Goal: Task Accomplishment & Management: Use online tool/utility

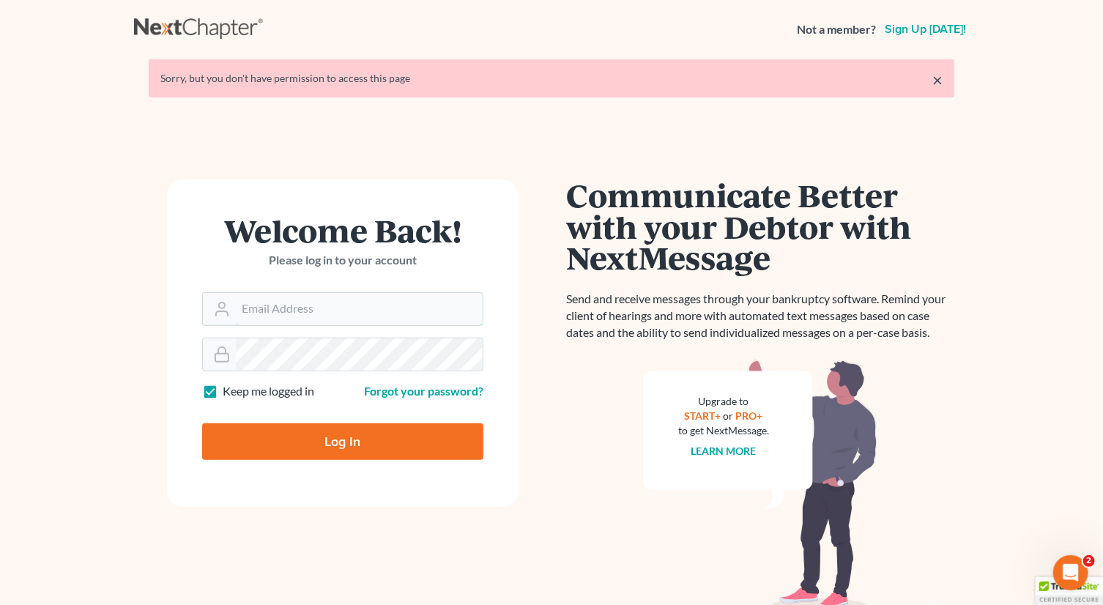
type input "monika@karinalucidlaw.com"
click at [327, 438] on input "Log In" at bounding box center [342, 441] width 281 height 37
type input "Thinking..."
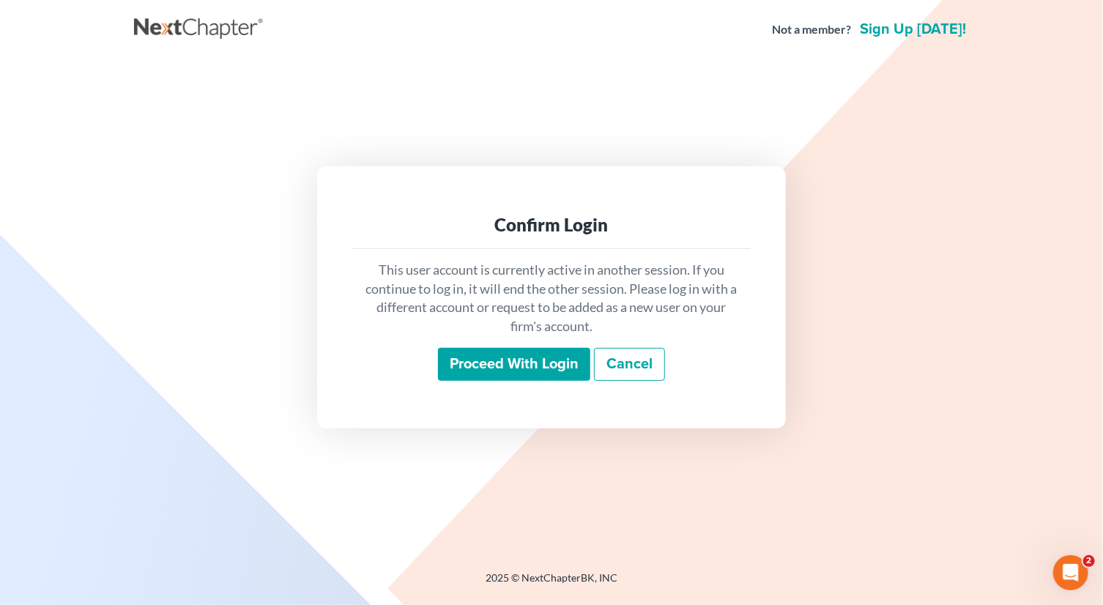
click at [519, 356] on input "Proceed with login" at bounding box center [514, 365] width 152 height 34
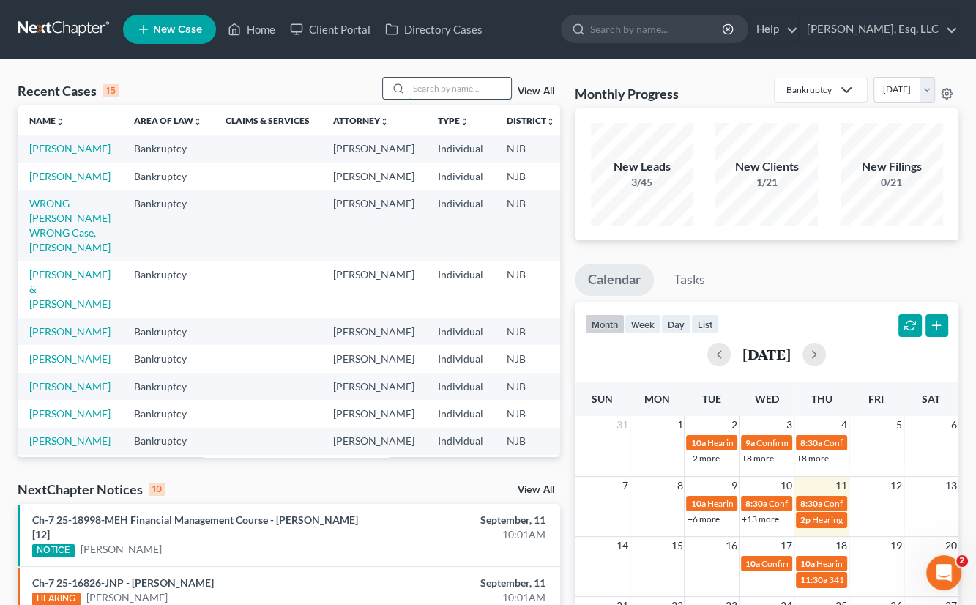
click at [419, 85] on input "search" at bounding box center [460, 88] width 103 height 21
type input "sullivan"
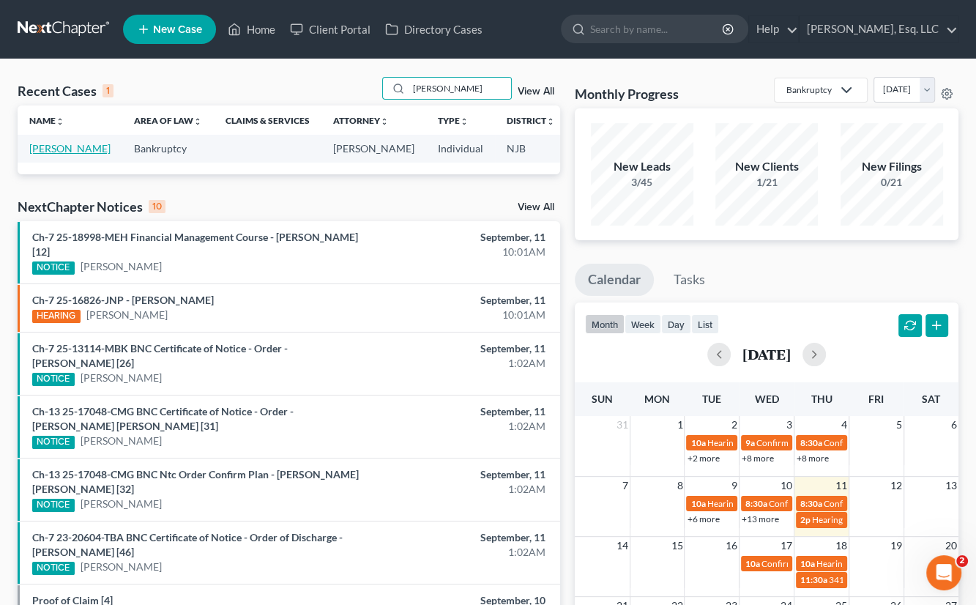
click at [53, 150] on link "[PERSON_NAME]" at bounding box center [69, 148] width 81 height 12
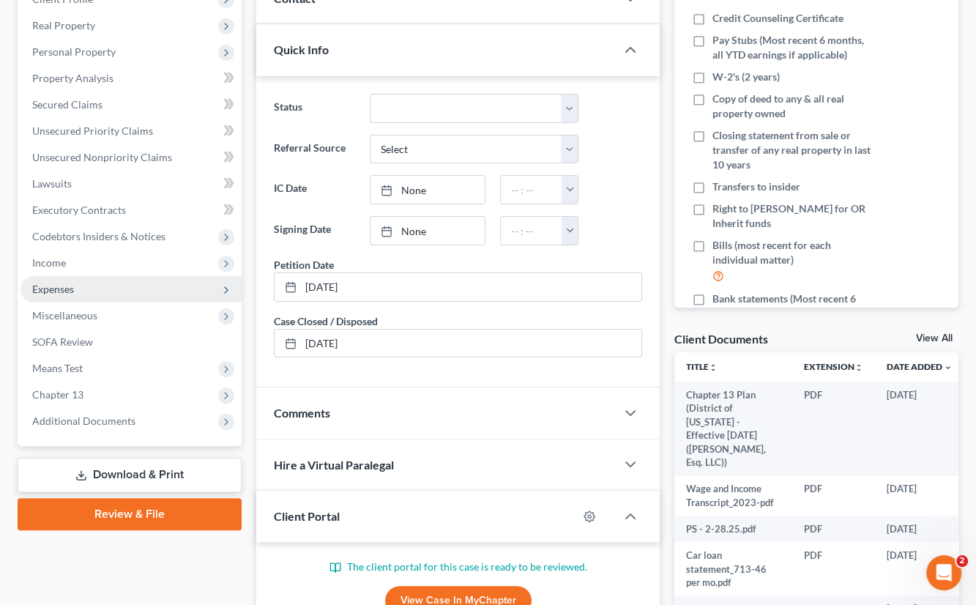
scroll to position [352, 0]
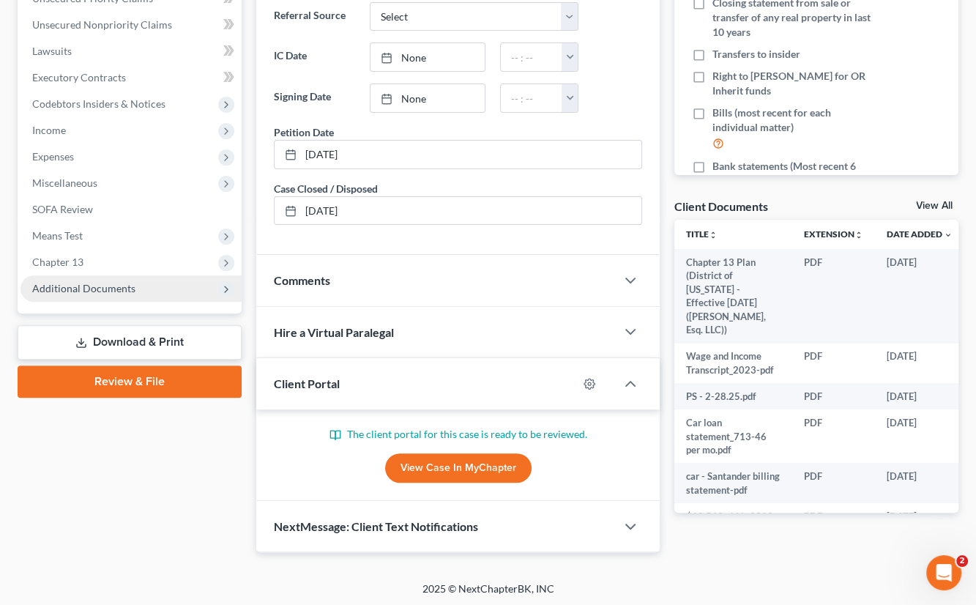
click at [100, 283] on span "Additional Documents" at bounding box center [83, 288] width 103 height 12
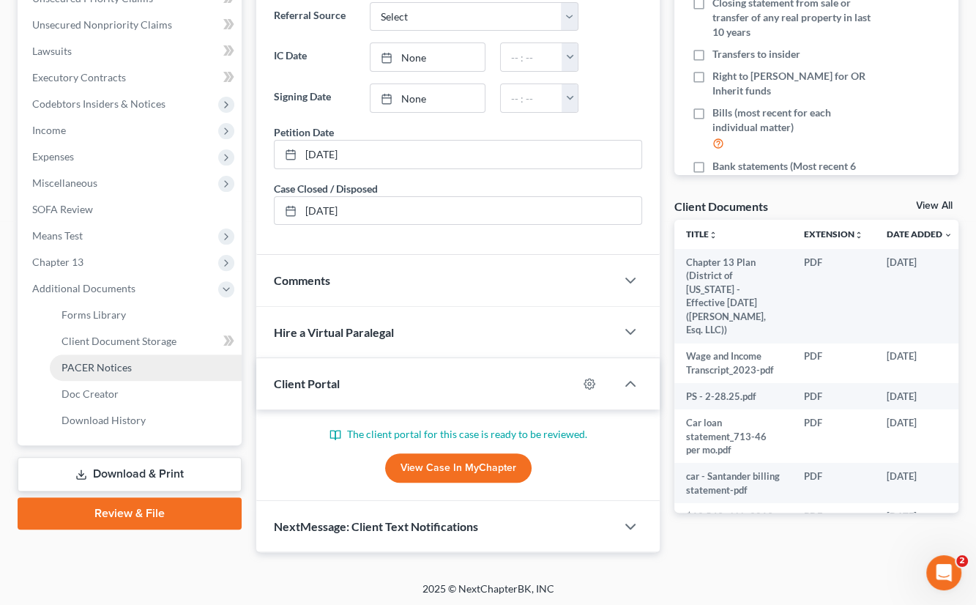
click at [99, 363] on span "PACER Notices" at bounding box center [97, 367] width 70 height 12
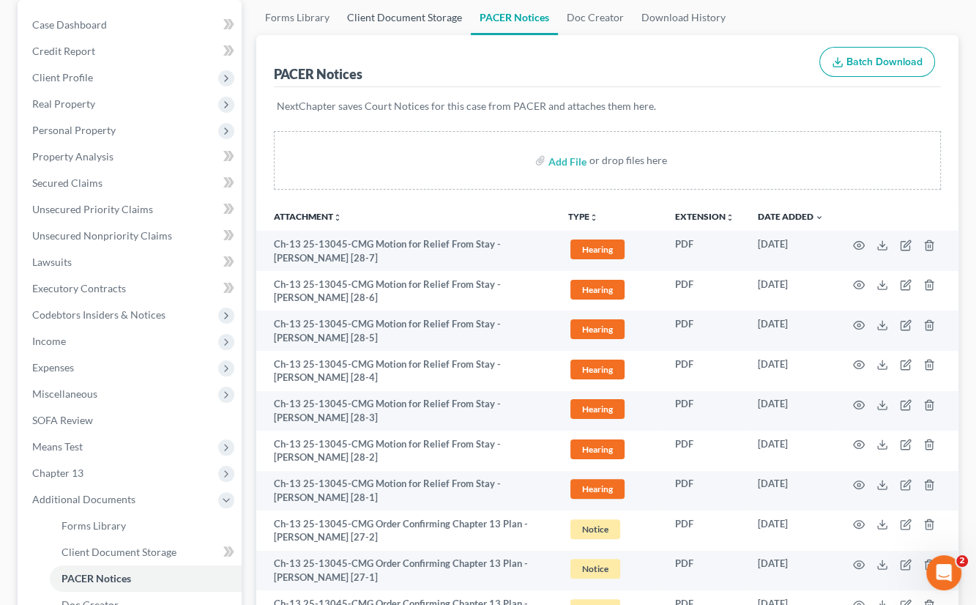
scroll to position [220, 0]
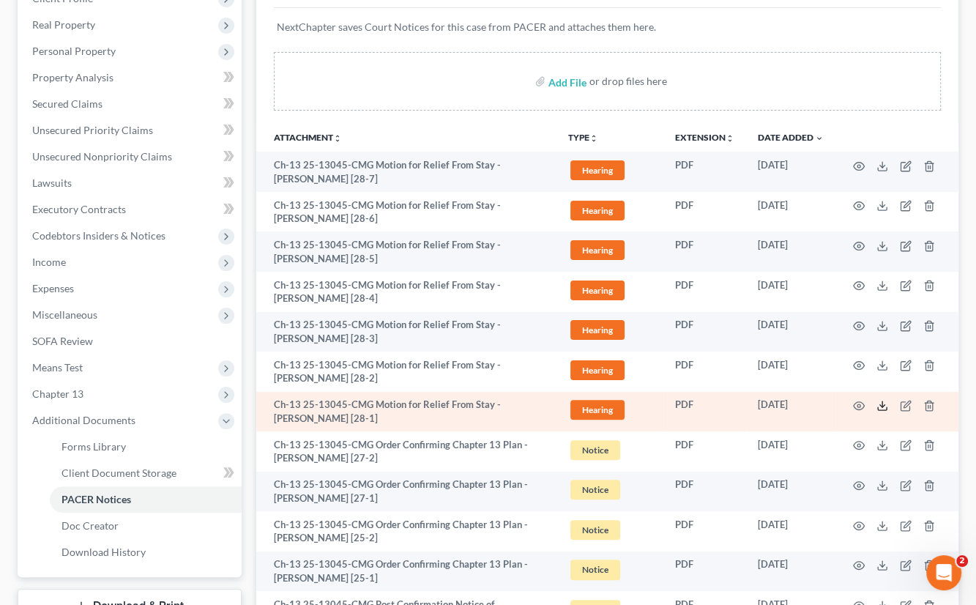
click at [883, 404] on line at bounding box center [883, 404] width 0 height 6
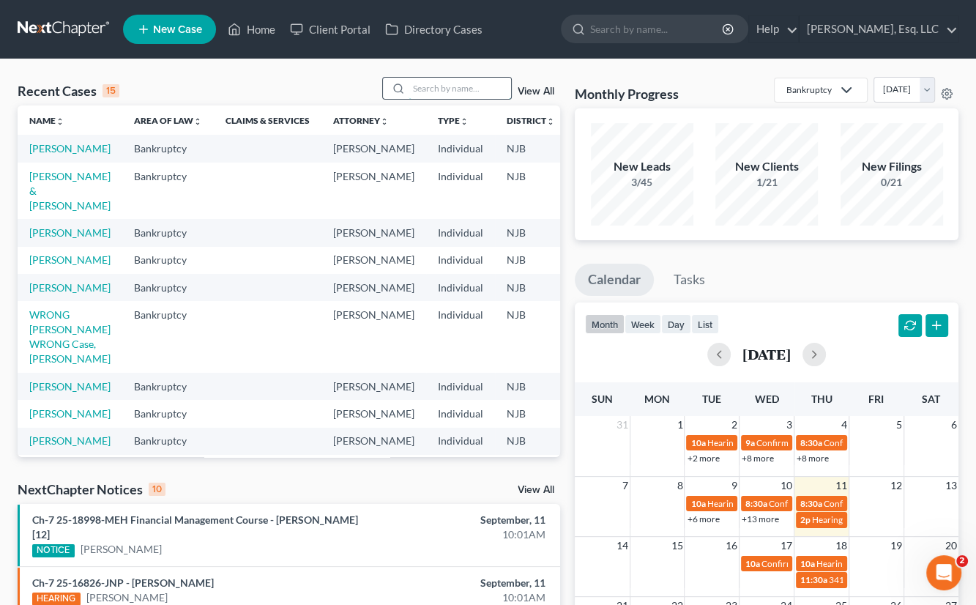
click at [451, 88] on input "search" at bounding box center [460, 88] width 103 height 21
type input "[PERSON_NAME]"
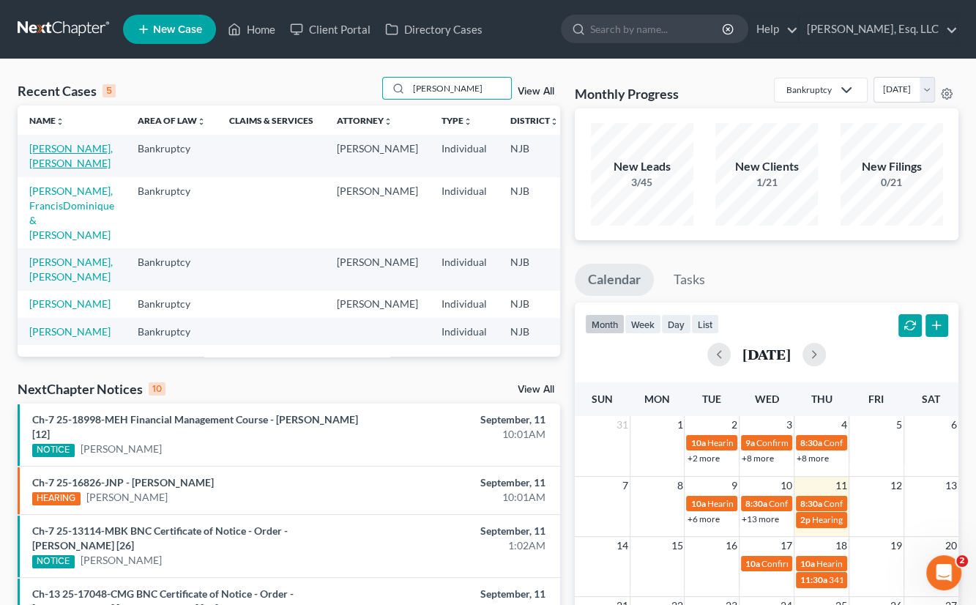
click at [64, 154] on link "Garcia-Santana, Jonelva" at bounding box center [70, 155] width 83 height 27
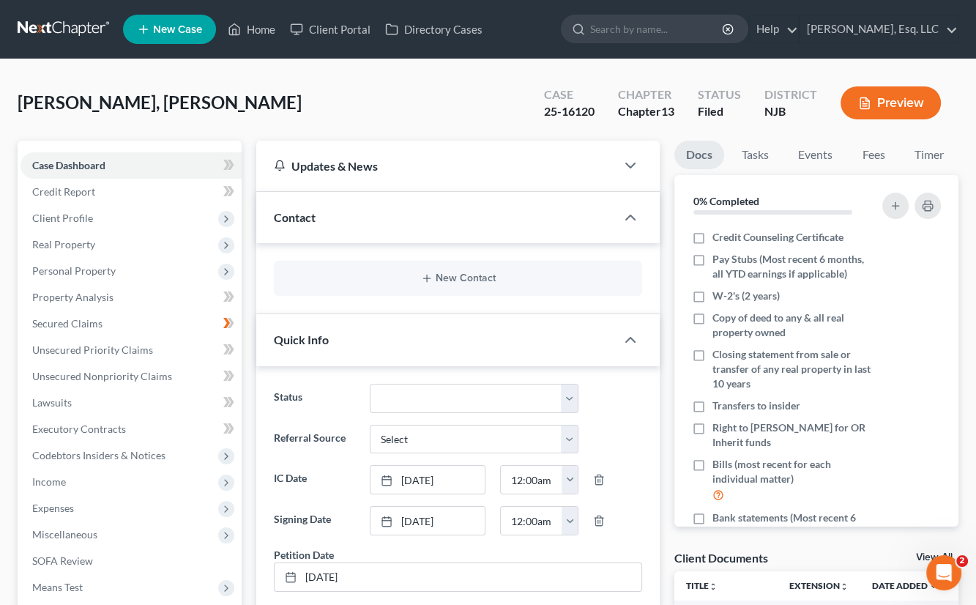
scroll to position [293, 0]
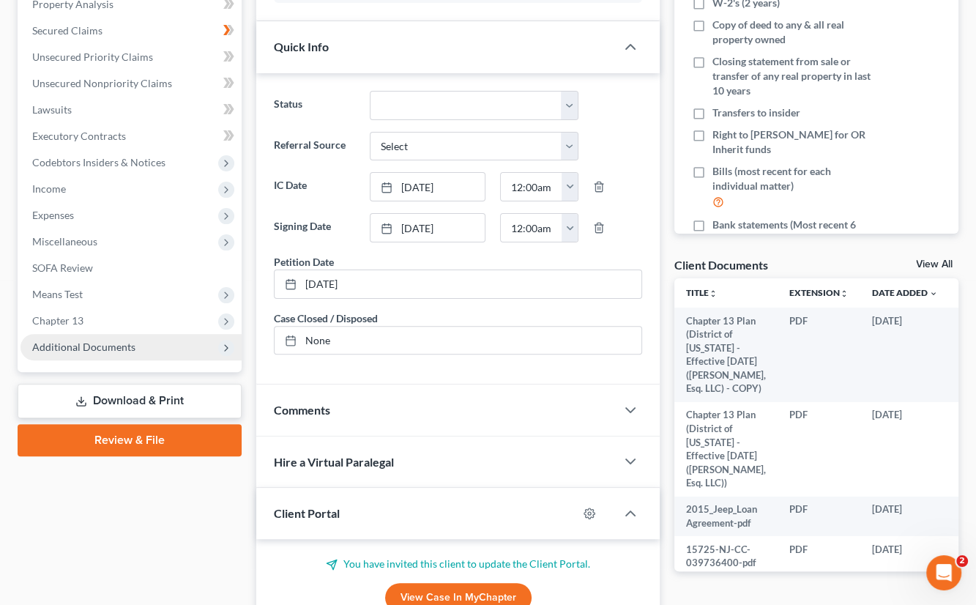
click at [113, 341] on span "Additional Documents" at bounding box center [83, 347] width 103 height 12
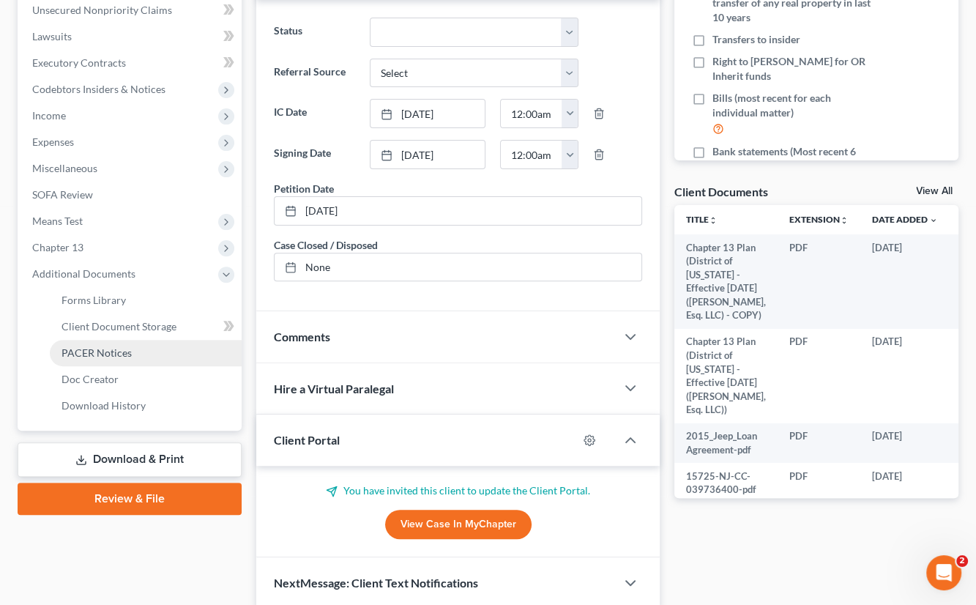
click at [114, 349] on span "PACER Notices" at bounding box center [97, 352] width 70 height 12
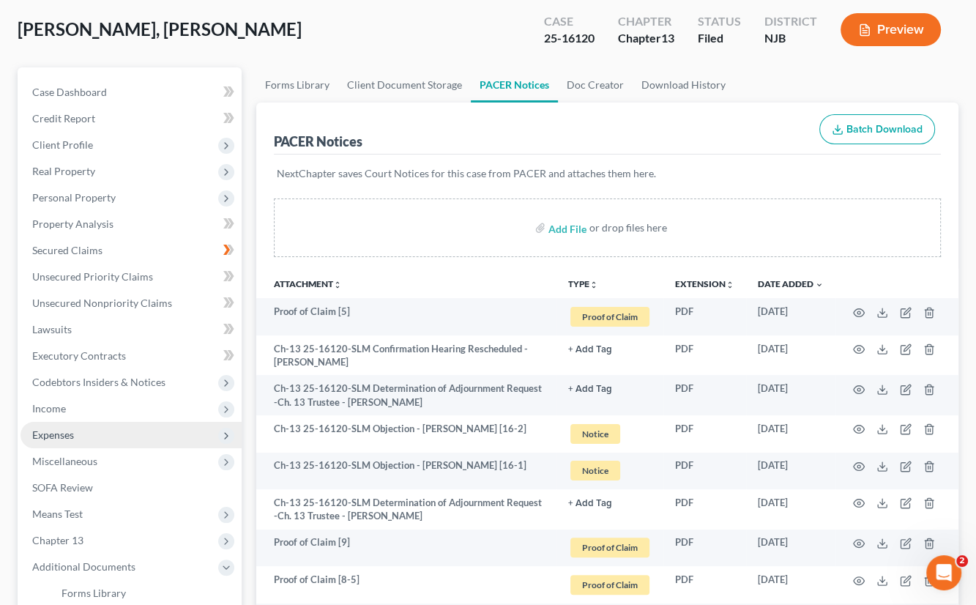
scroll to position [293, 0]
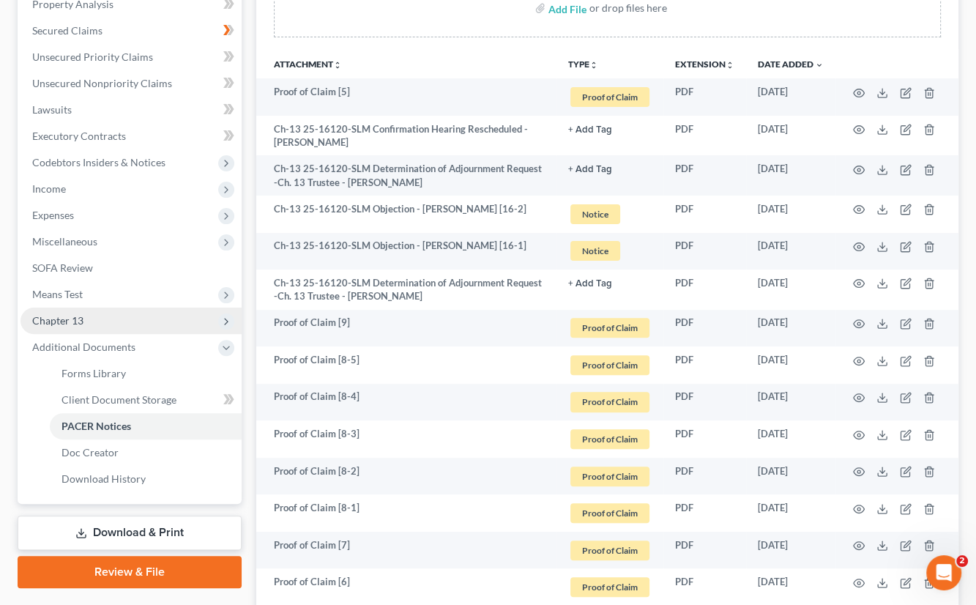
click at [94, 322] on span "Chapter 13" at bounding box center [131, 321] width 221 height 26
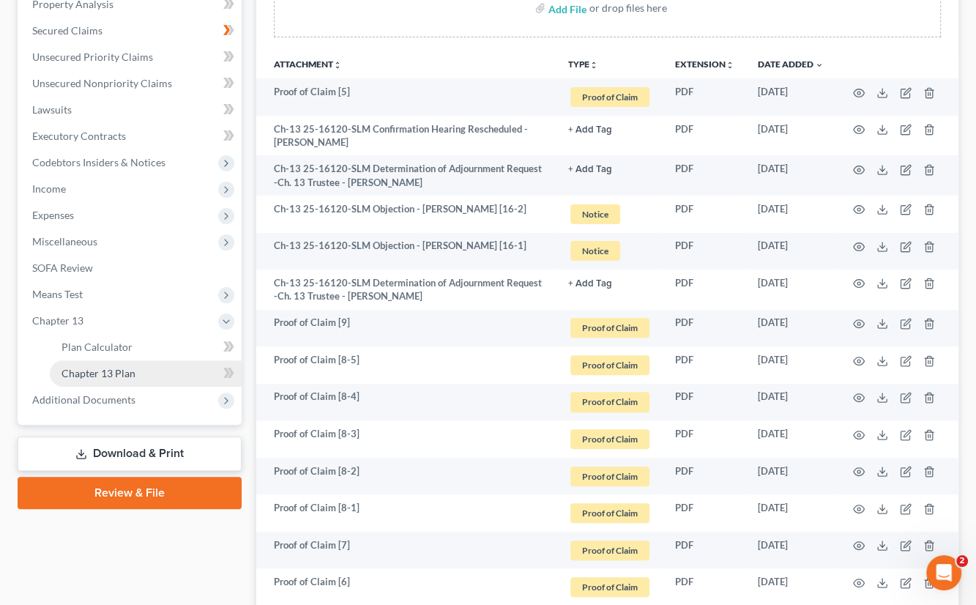
click at [124, 371] on span "Chapter 13 Plan" at bounding box center [99, 373] width 74 height 12
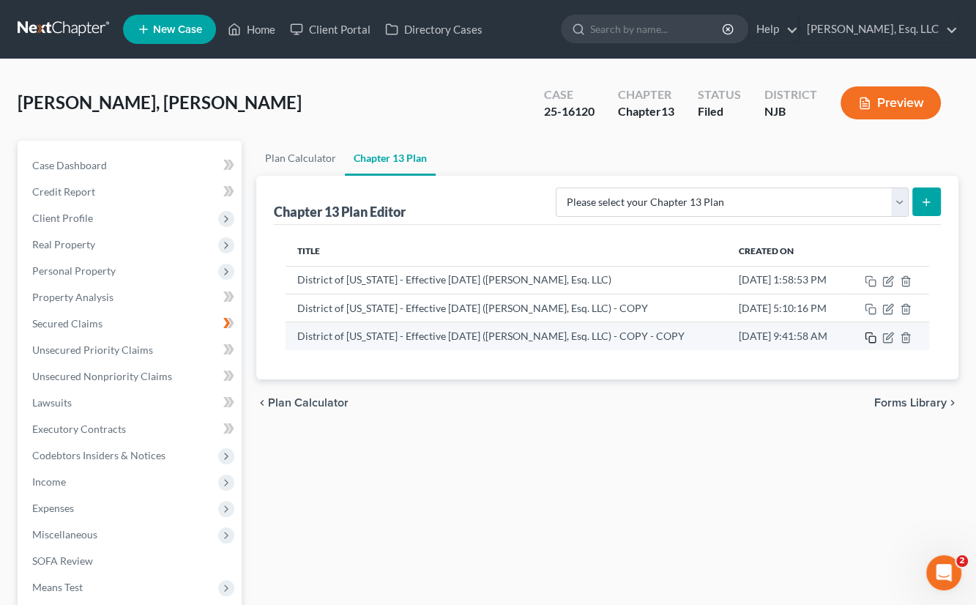
click at [870, 337] on icon "button" at bounding box center [871, 338] width 12 height 12
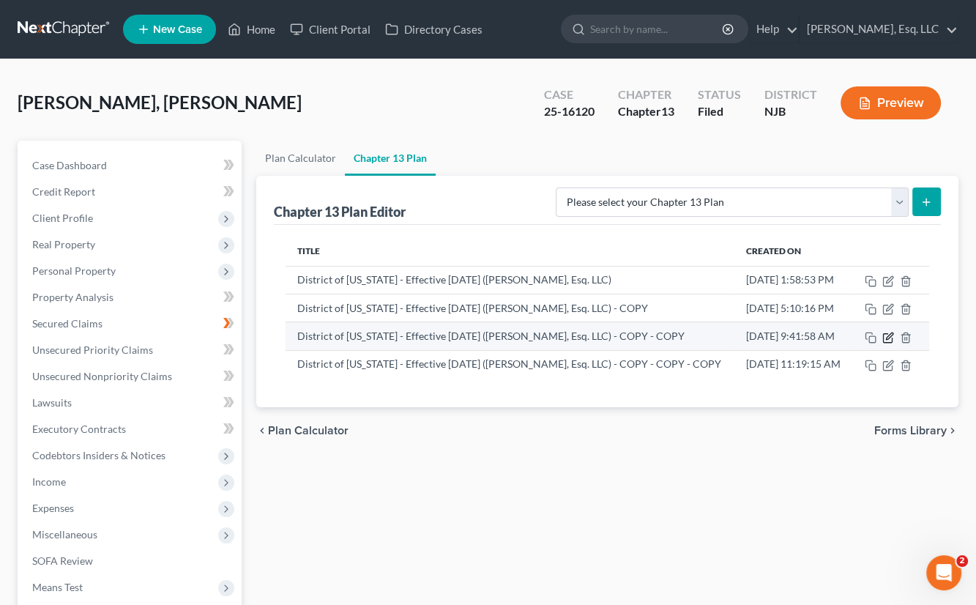
click at [894, 343] on icon "button" at bounding box center [889, 338] width 12 height 12
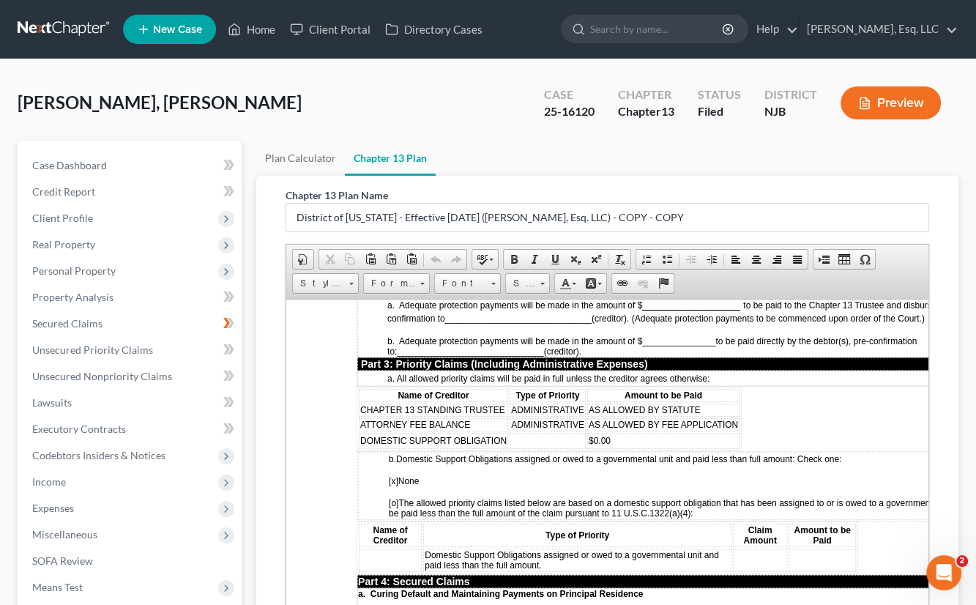
scroll to position [1318, 0]
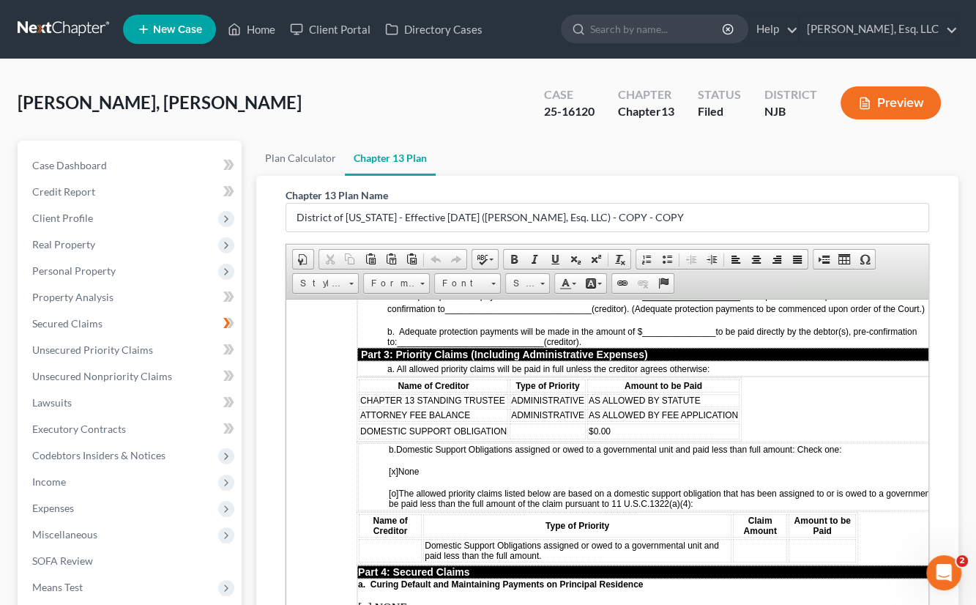
click at [734, 423] on td "$0.00" at bounding box center [663, 431] width 152 height 16
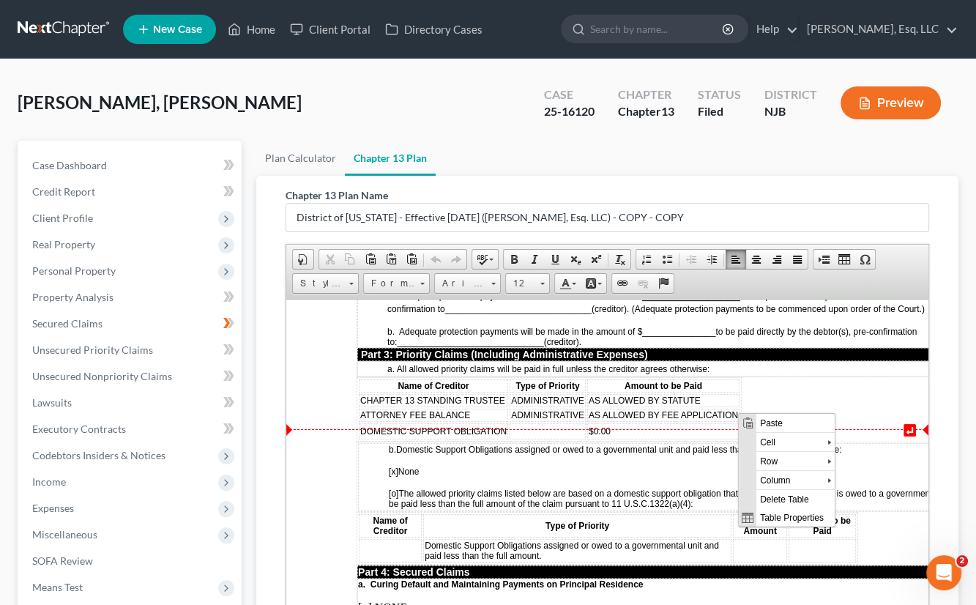
scroll to position [0, 0]
click at [771, 460] on span "Row" at bounding box center [792, 461] width 71 height 18
click at [876, 476] on span "Insert Row After" at bounding box center [894, 480] width 85 height 18
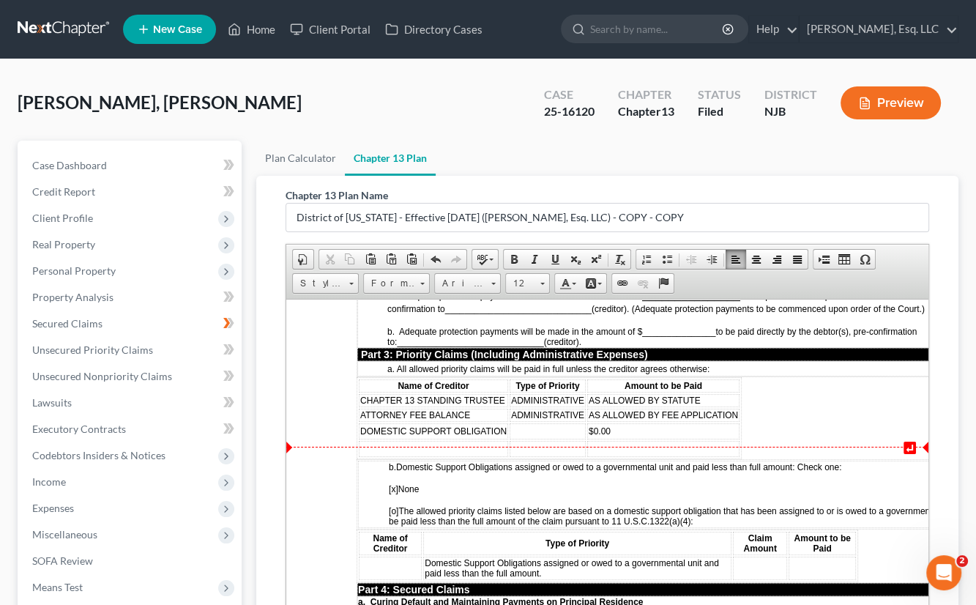
click at [612, 440] on td at bounding box center [663, 448] width 152 height 16
click at [587, 440] on td "2834.99" at bounding box center [663, 448] width 152 height 16
click at [647, 440] on td "$2834.99" at bounding box center [663, 448] width 152 height 16
click at [391, 440] on td at bounding box center [433, 448] width 149 height 16
click at [513, 440] on td at bounding box center [548, 448] width 76 height 16
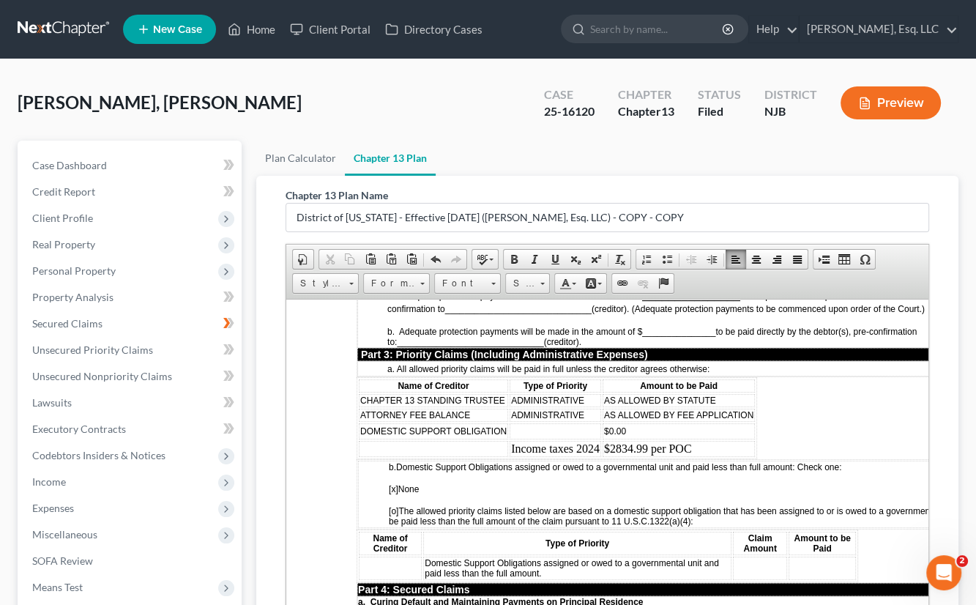
click at [514, 423] on td at bounding box center [556, 431] width 92 height 16
drag, startPoint x: 381, startPoint y: 431, endPoint x: 402, endPoint y: 428, distance: 21.6
click at [381, 440] on td at bounding box center [433, 448] width 149 height 16
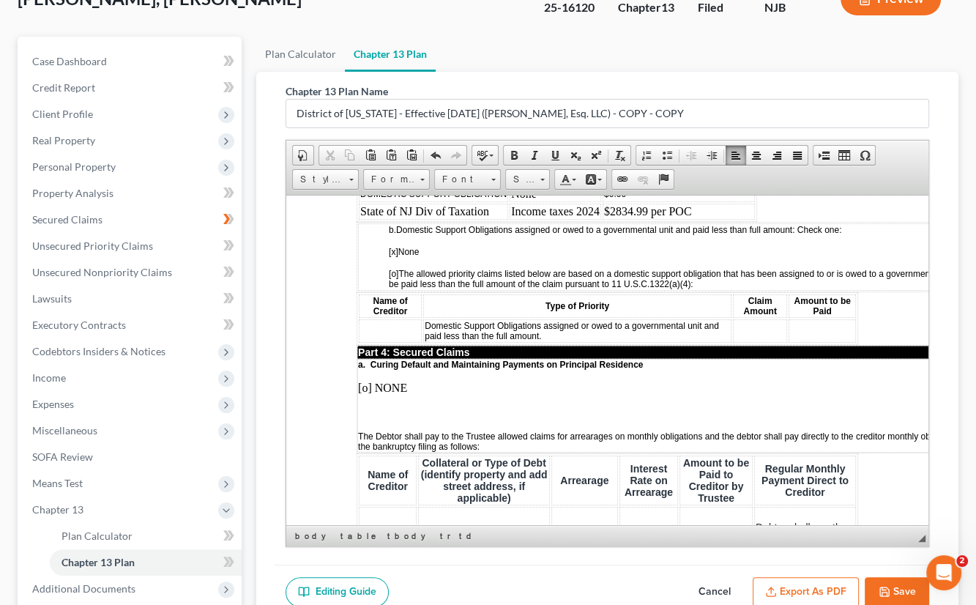
scroll to position [1245, 0]
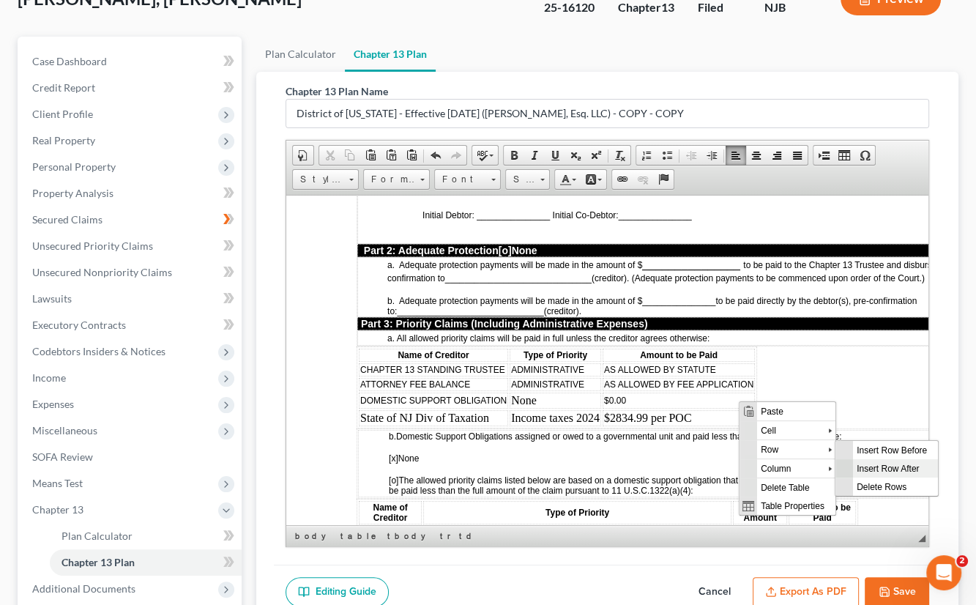
click at [863, 471] on span "Insert Row After" at bounding box center [894, 468] width 85 height 18
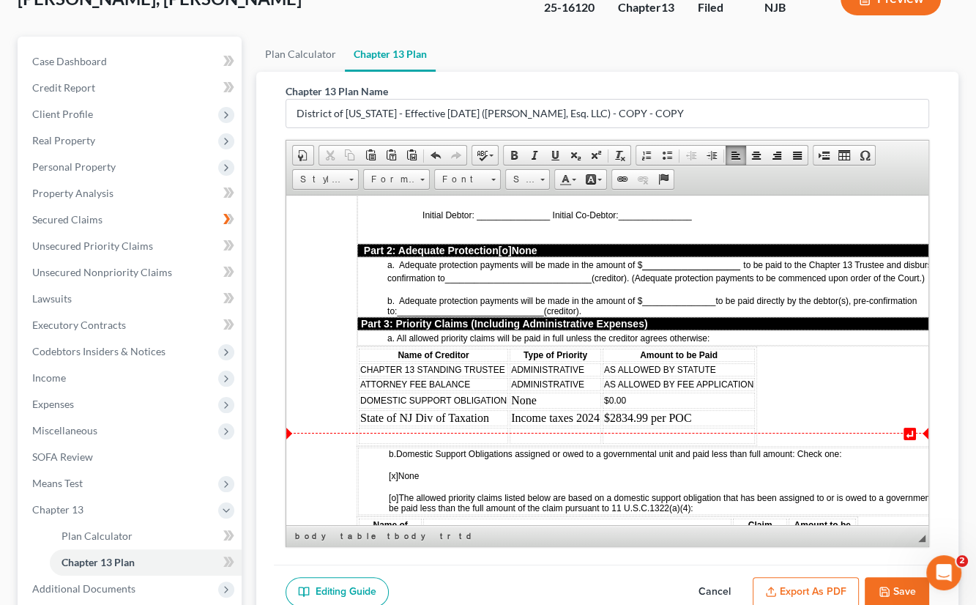
click at [377, 427] on td at bounding box center [433, 435] width 149 height 16
click at [379, 427] on td at bounding box center [433, 435] width 149 height 16
click at [635, 428] on td at bounding box center [679, 435] width 152 height 16
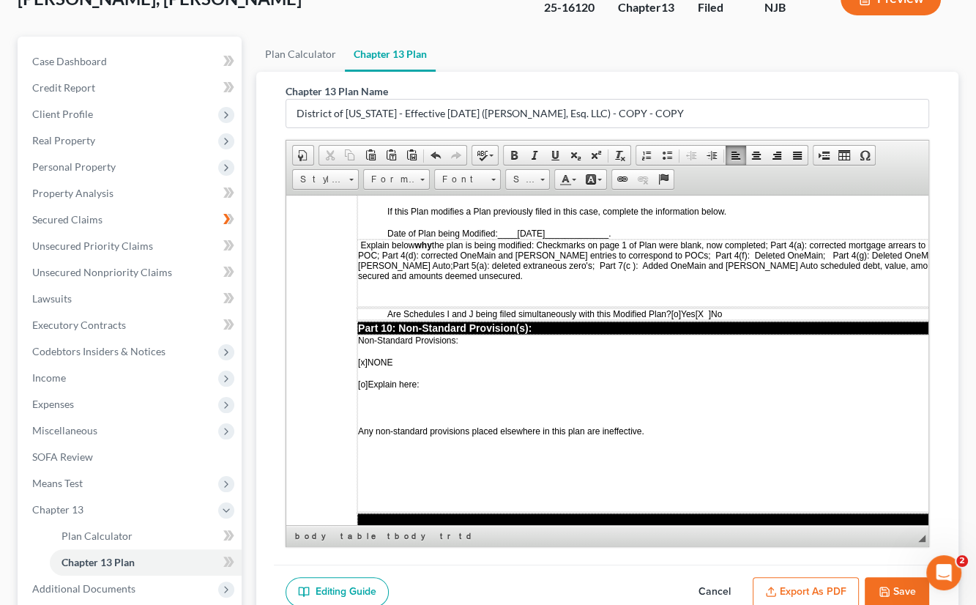
scroll to position [4131, 0]
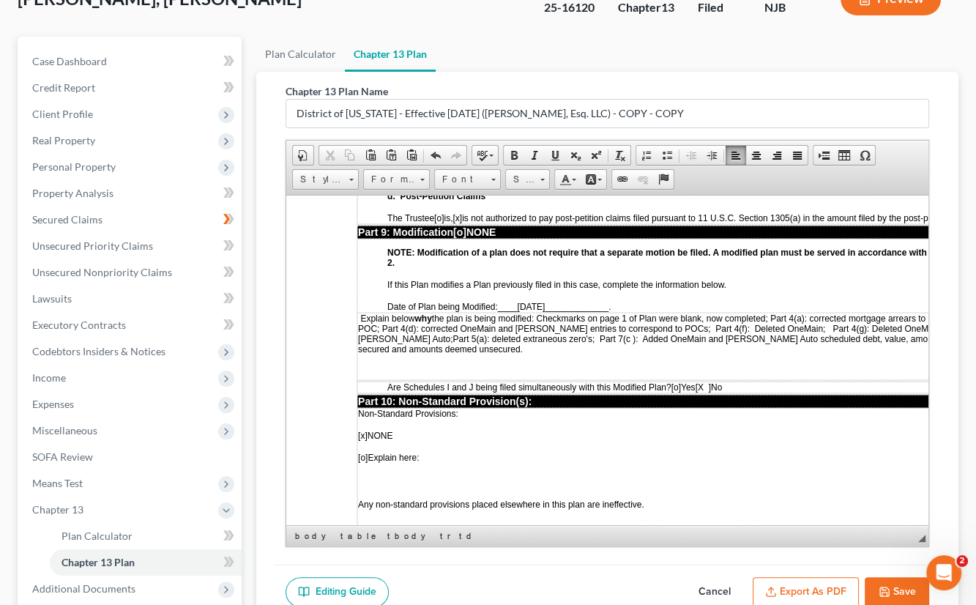
click at [776, 313] on span "Explain below why the plan is being modified: Checkmarks on page 1 of Plan were…" at bounding box center [674, 328] width 632 height 31
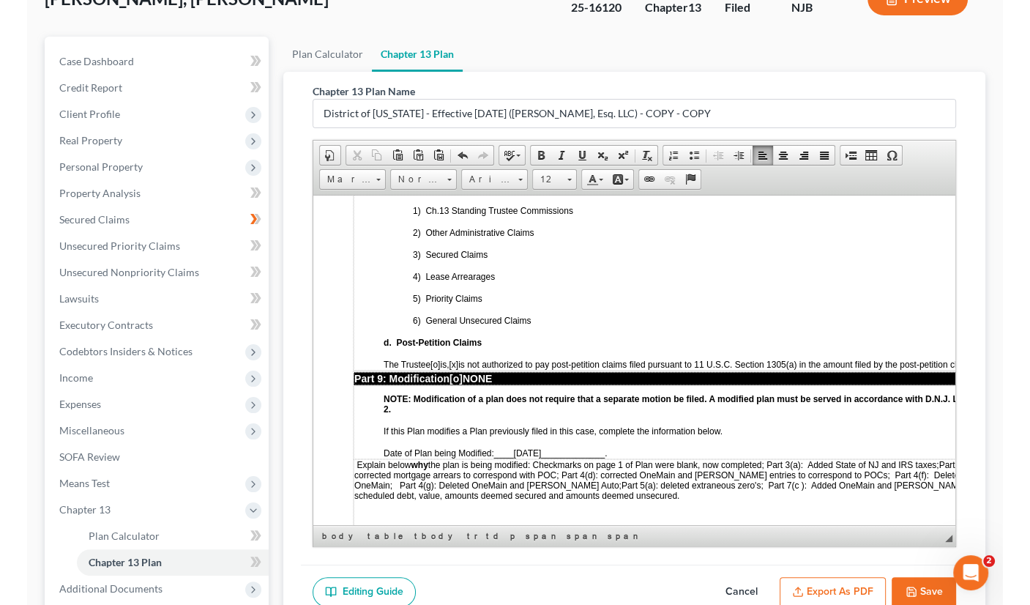
scroll to position [3931, 31]
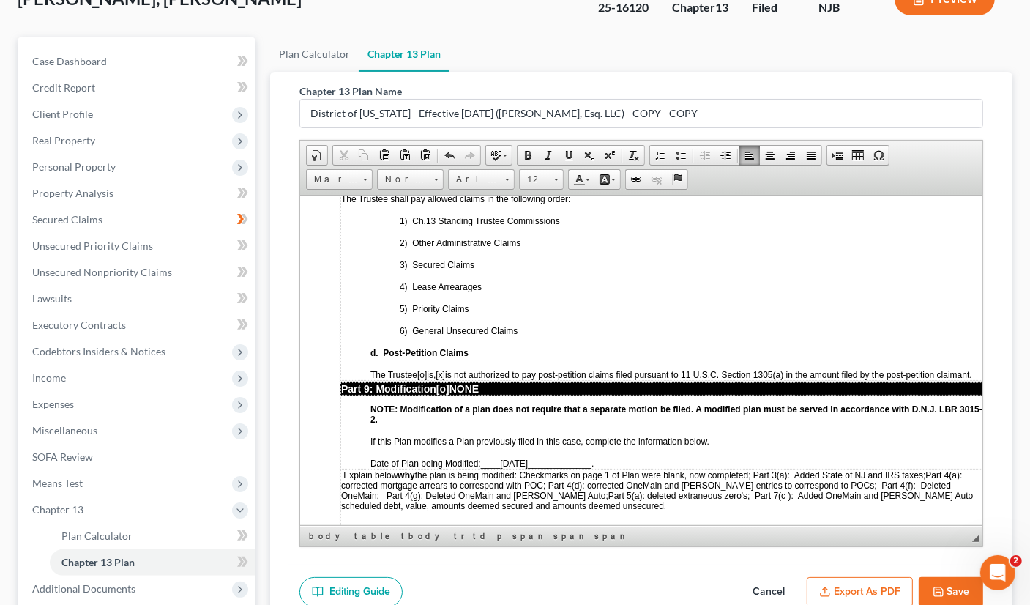
click at [932, 469] on span "Explain below why the plan is being modified: Checkmarks on page 1 of Plan were…" at bounding box center [651, 484] width 621 height 31
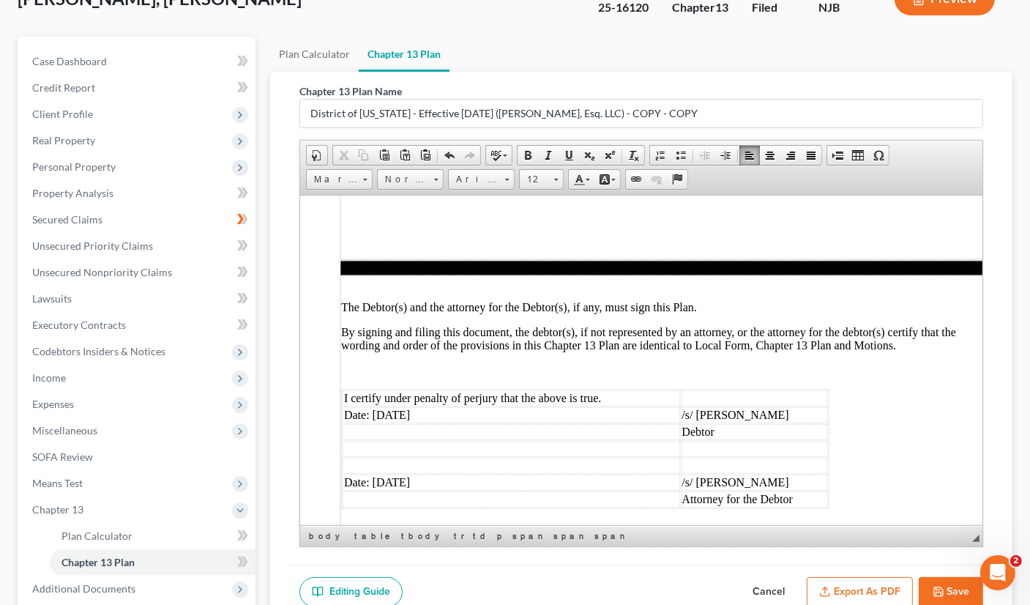
scroll to position [4454, 31]
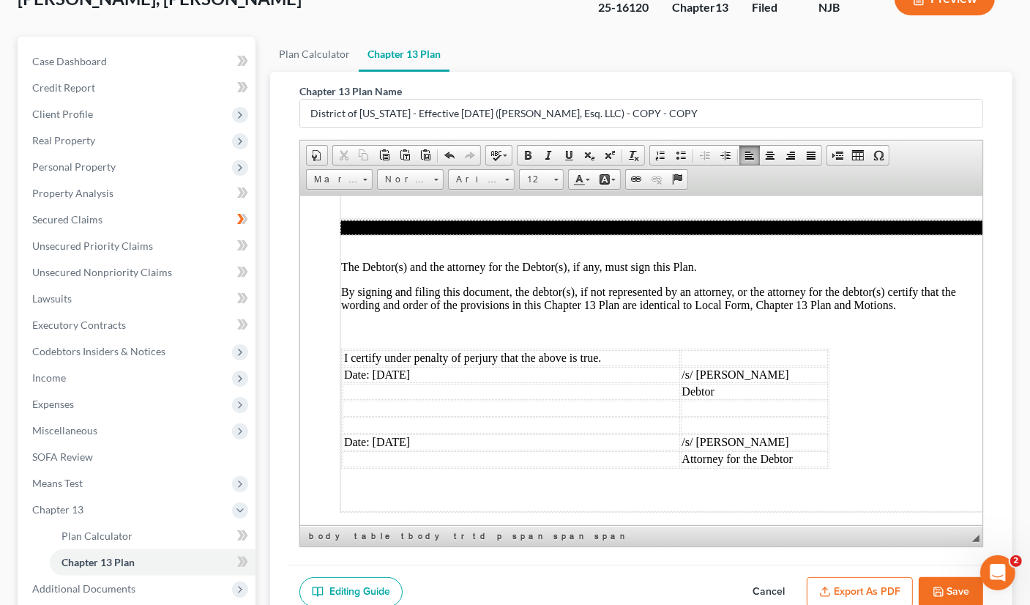
click at [954, 587] on button "Save" at bounding box center [951, 592] width 64 height 31
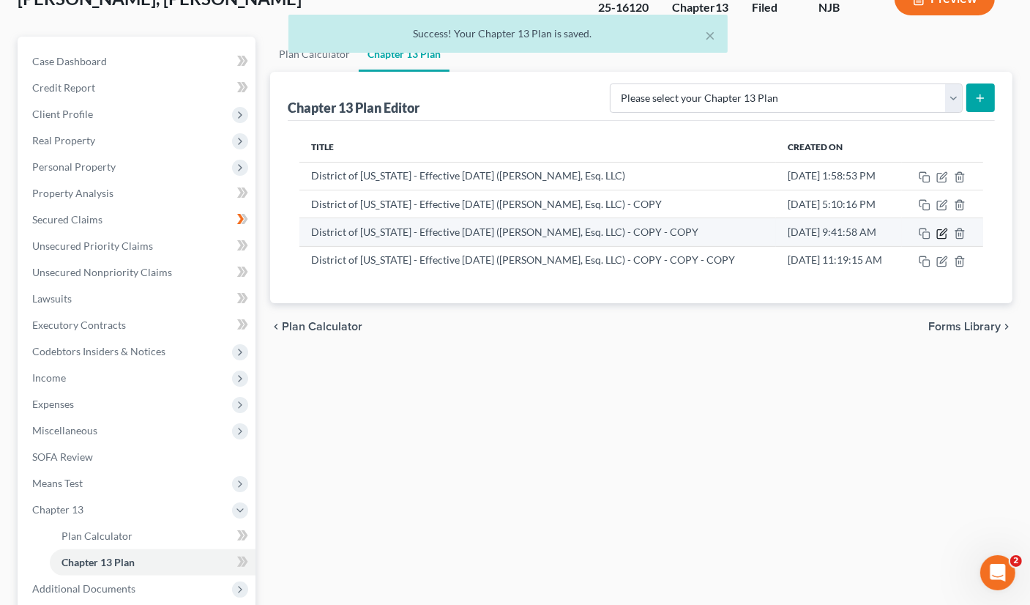
click at [946, 234] on icon "button" at bounding box center [941, 233] width 9 height 9
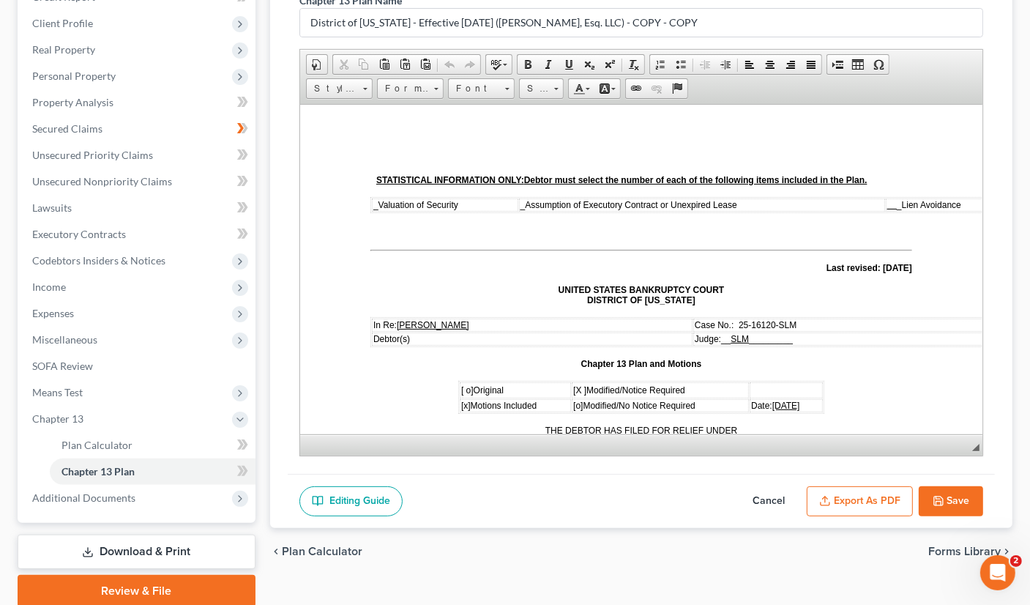
scroll to position [252, 0]
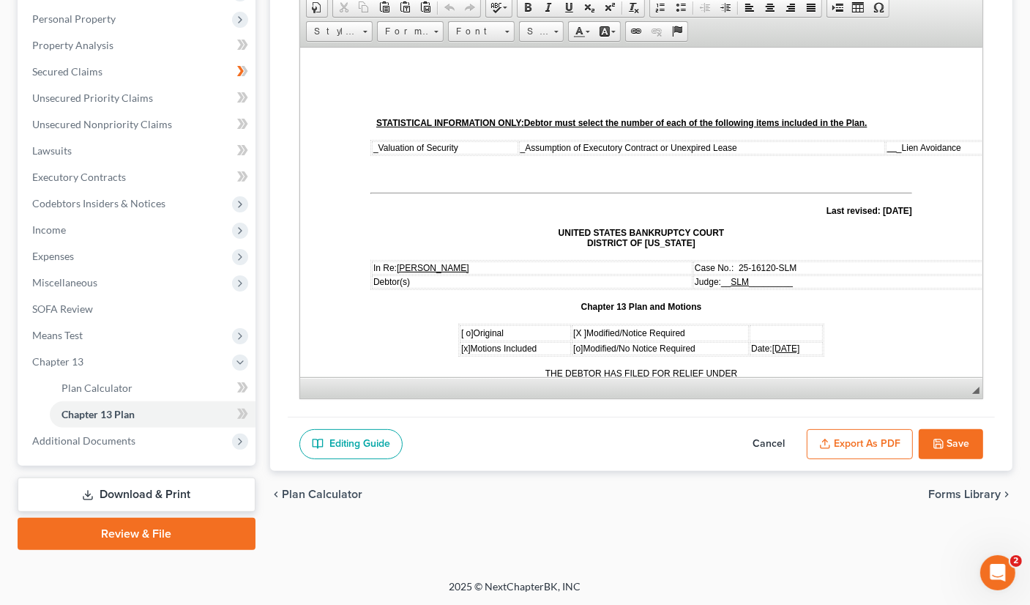
click at [879, 442] on button "Export as PDF" at bounding box center [860, 444] width 106 height 31
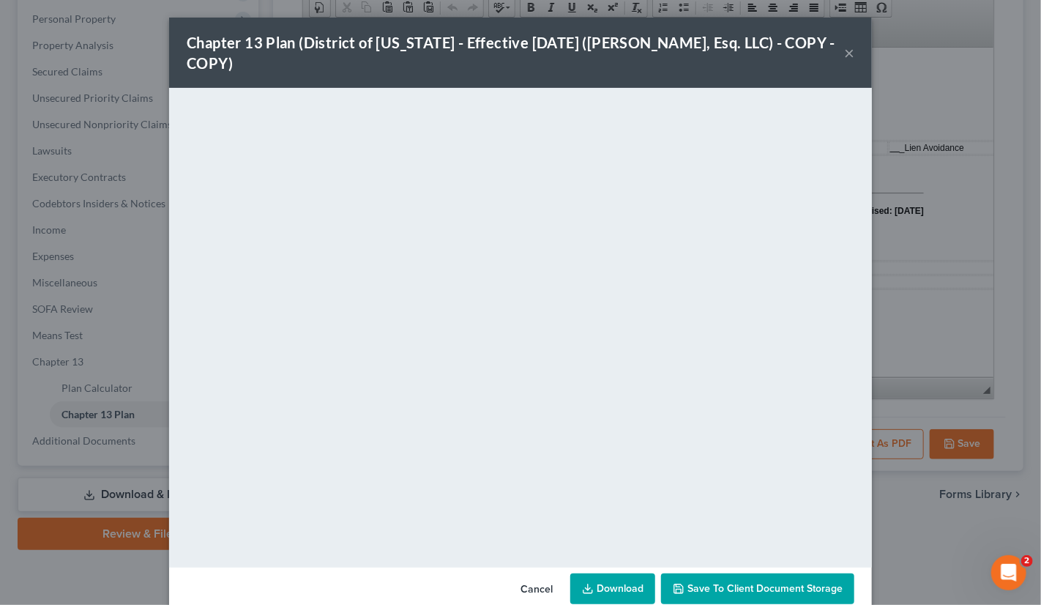
click at [768, 595] on button "Save to Client Document Storage" at bounding box center [757, 588] width 193 height 31
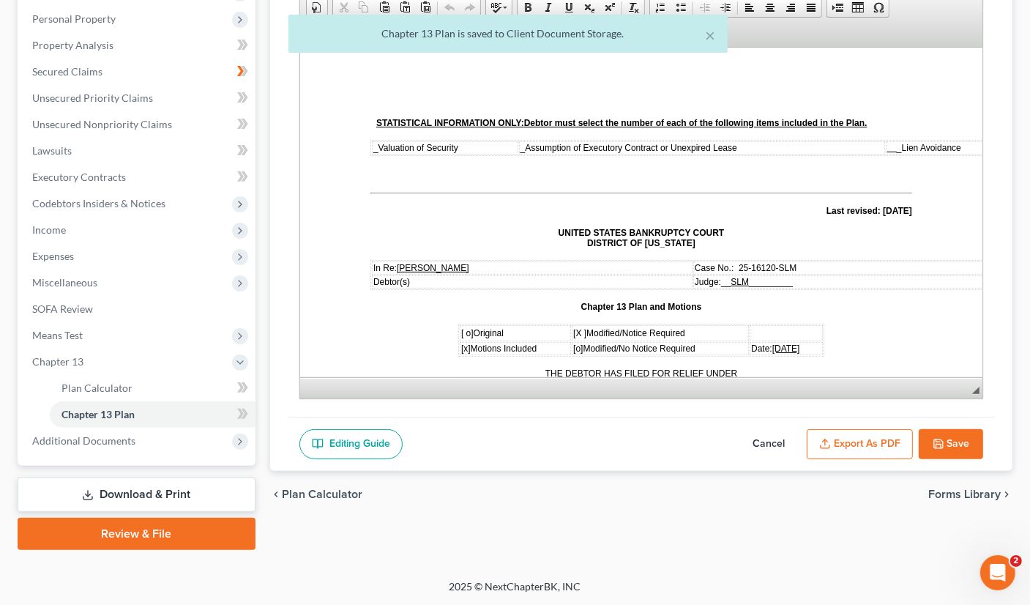
click at [882, 443] on button "Export as PDF" at bounding box center [860, 444] width 106 height 31
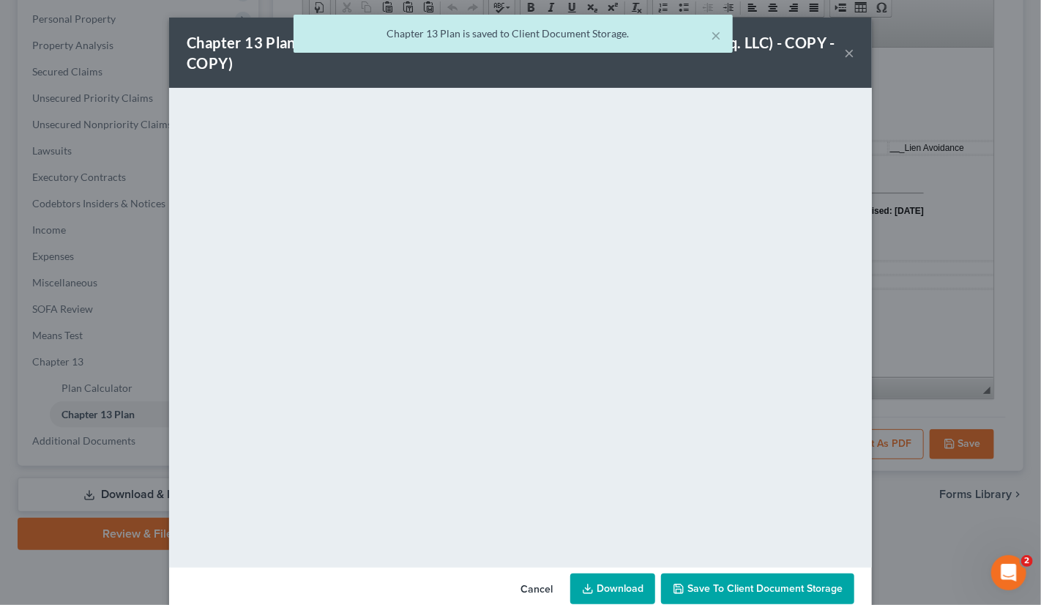
click at [613, 590] on link "Download" at bounding box center [613, 588] width 85 height 31
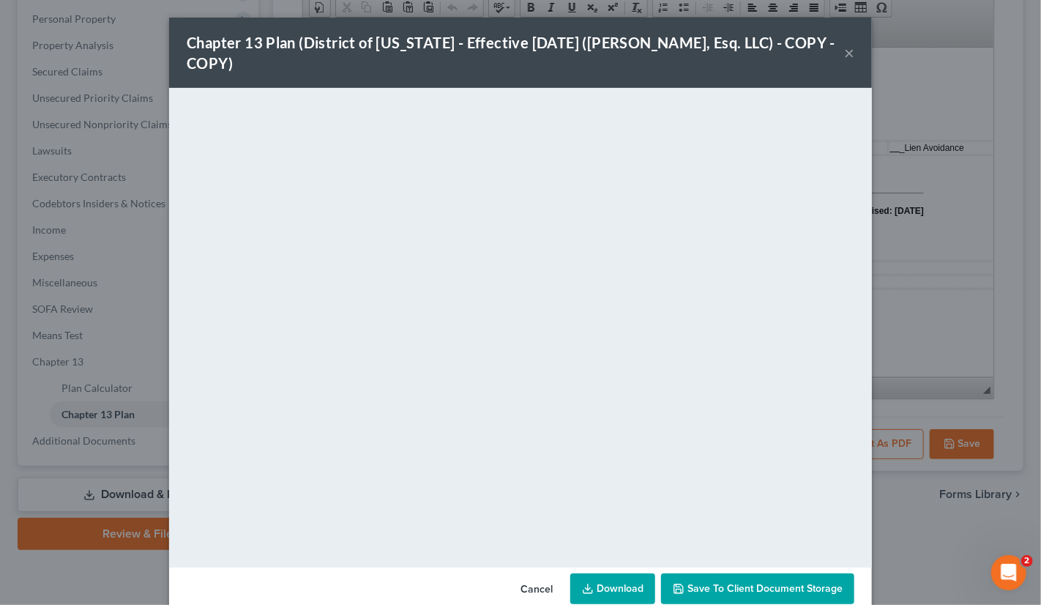
click at [845, 53] on button "×" at bounding box center [849, 53] width 10 height 18
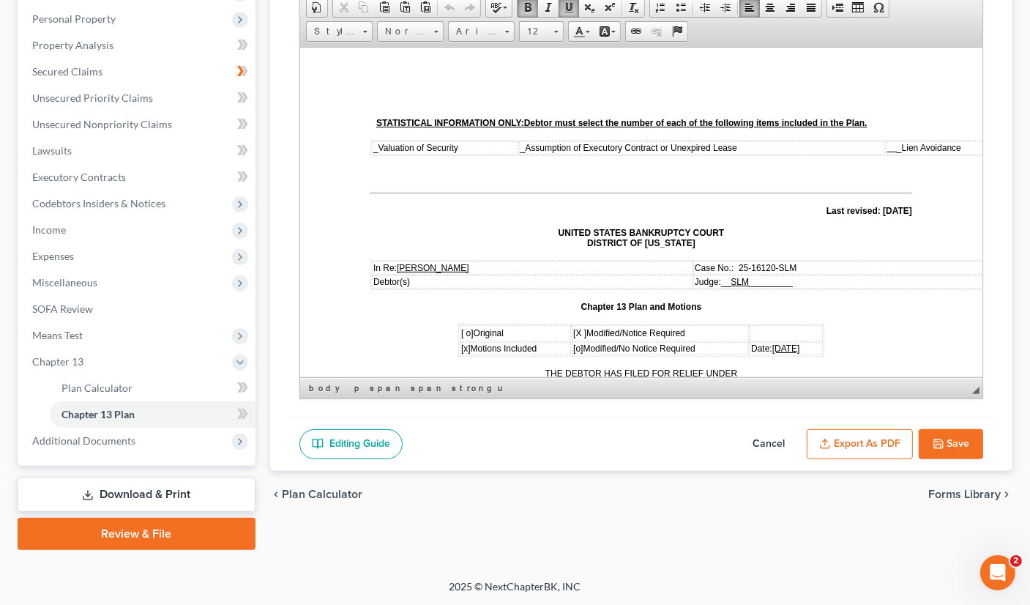
click at [777, 343] on span "09/10/2025" at bounding box center [786, 348] width 28 height 10
click at [954, 439] on button "Save" at bounding box center [951, 444] width 64 height 31
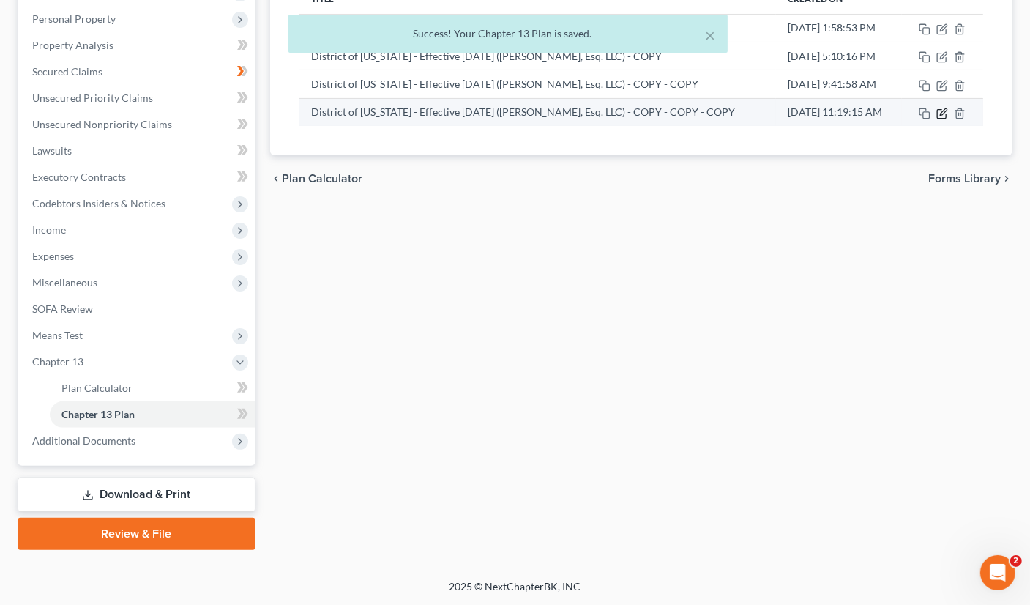
click at [943, 112] on icon "button" at bounding box center [943, 114] width 12 height 12
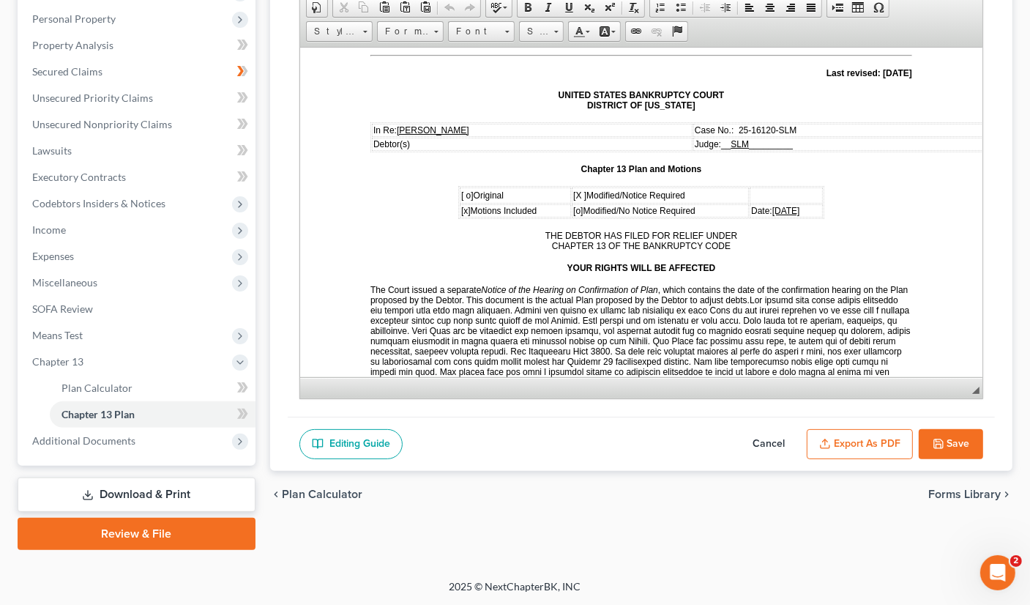
scroll to position [146, 0]
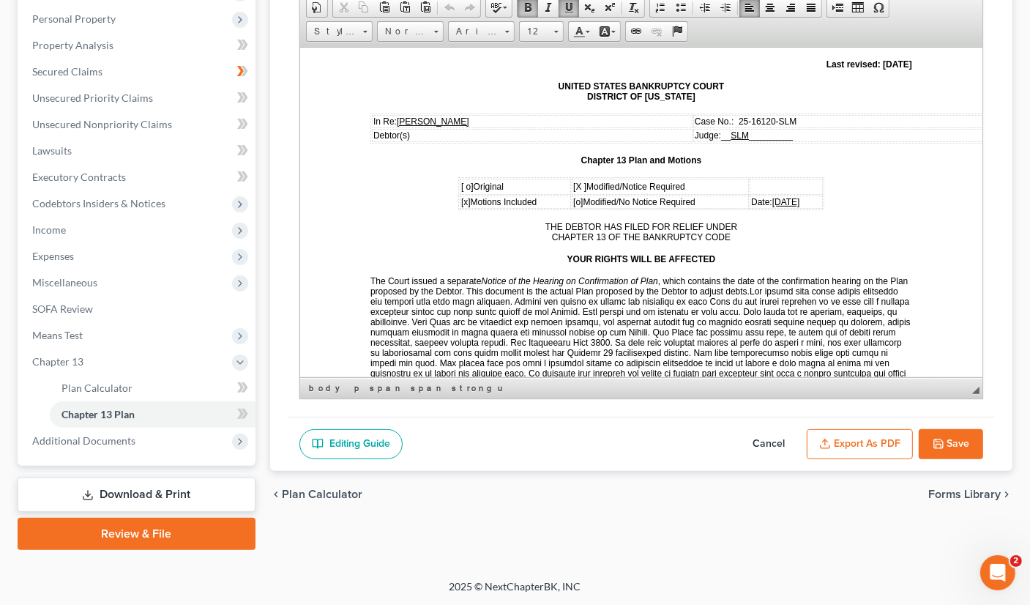
click at [777, 199] on span "09/10/2025" at bounding box center [786, 201] width 28 height 10
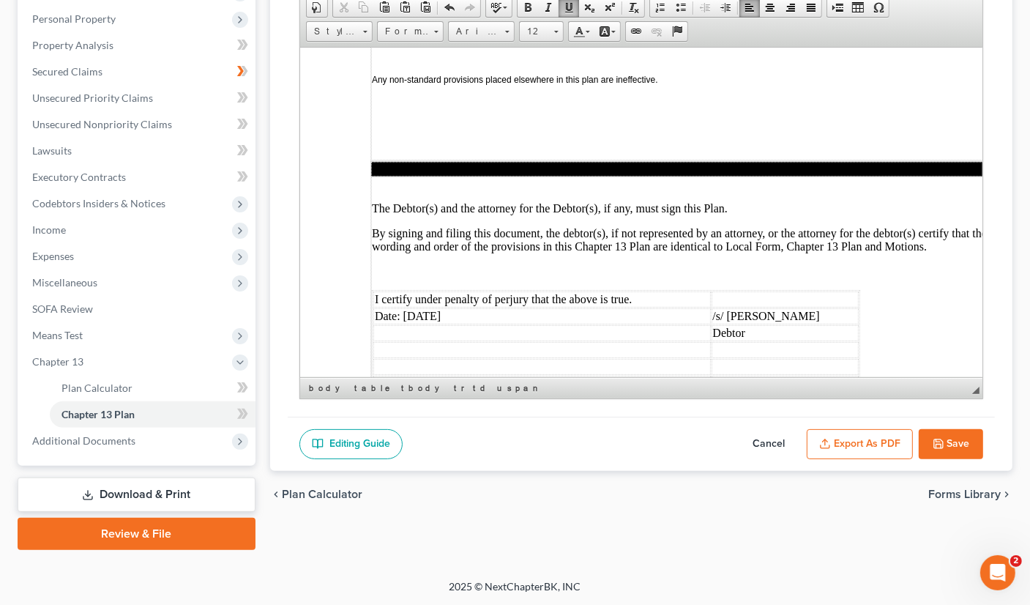
scroll to position [4410, 0]
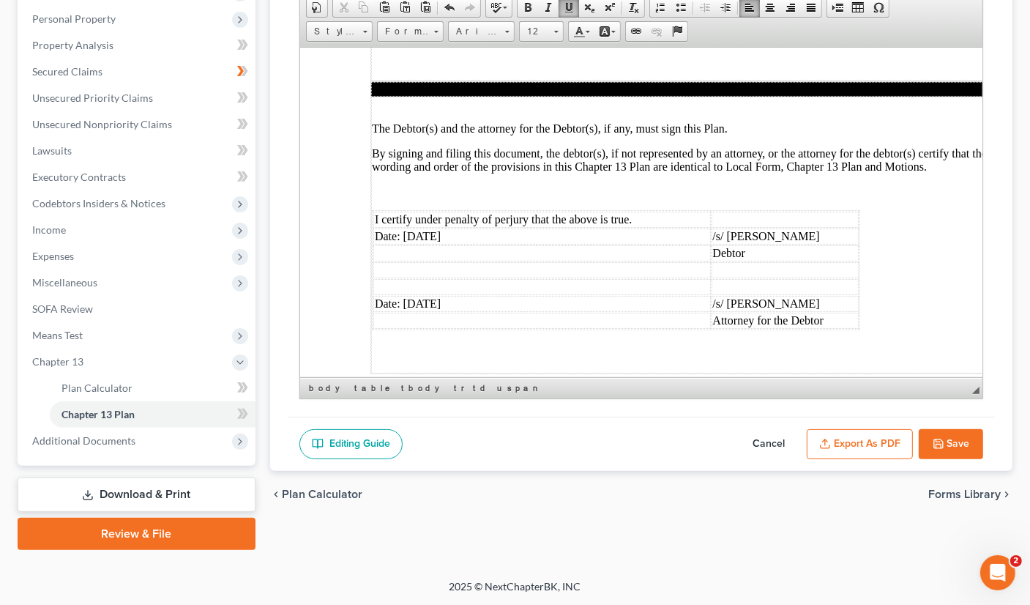
click at [426, 228] on td "Date: 09/10/2025" at bounding box center [542, 236] width 338 height 16
click at [428, 295] on td "Date: 09/10/2025" at bounding box center [542, 303] width 338 height 16
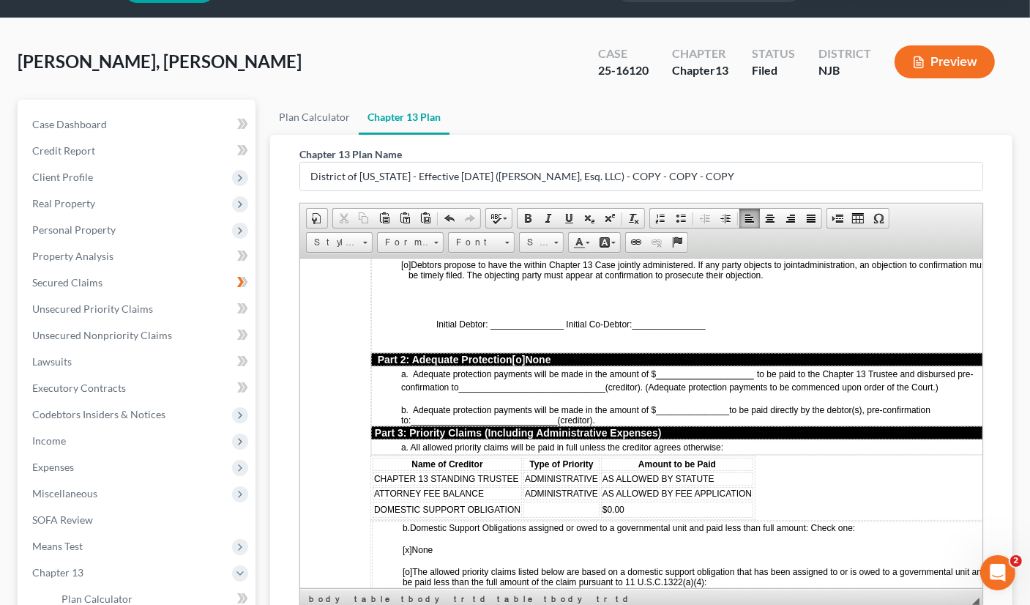
scroll to position [1302, 0]
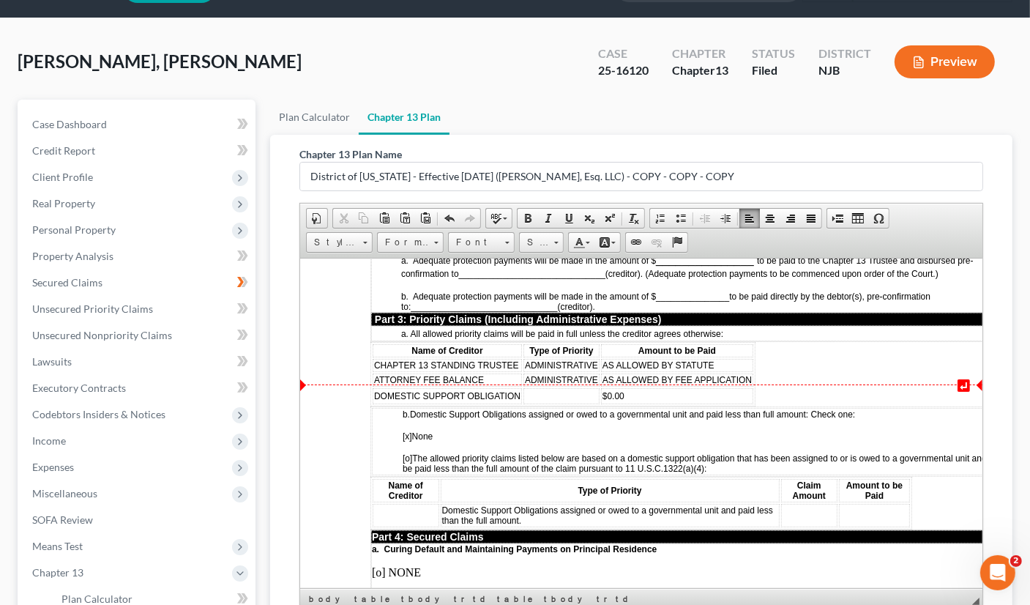
click at [748, 387] on td "$0.00" at bounding box center [677, 395] width 152 height 16
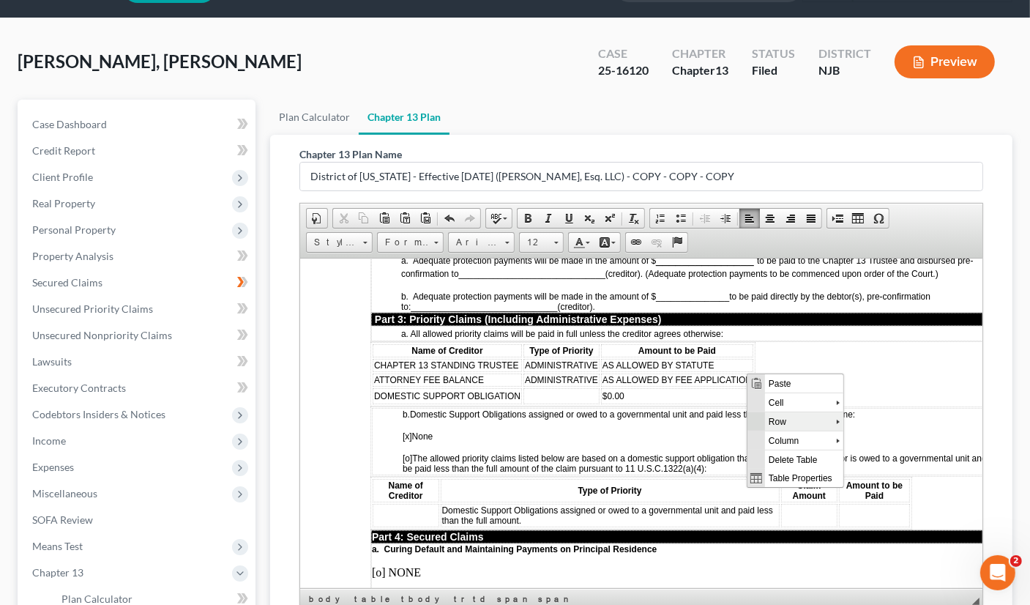
scroll to position [0, 0]
click at [776, 424] on span "Row" at bounding box center [800, 421] width 71 height 18
click at [865, 432] on span "Insert Row After" at bounding box center [903, 440] width 85 height 18
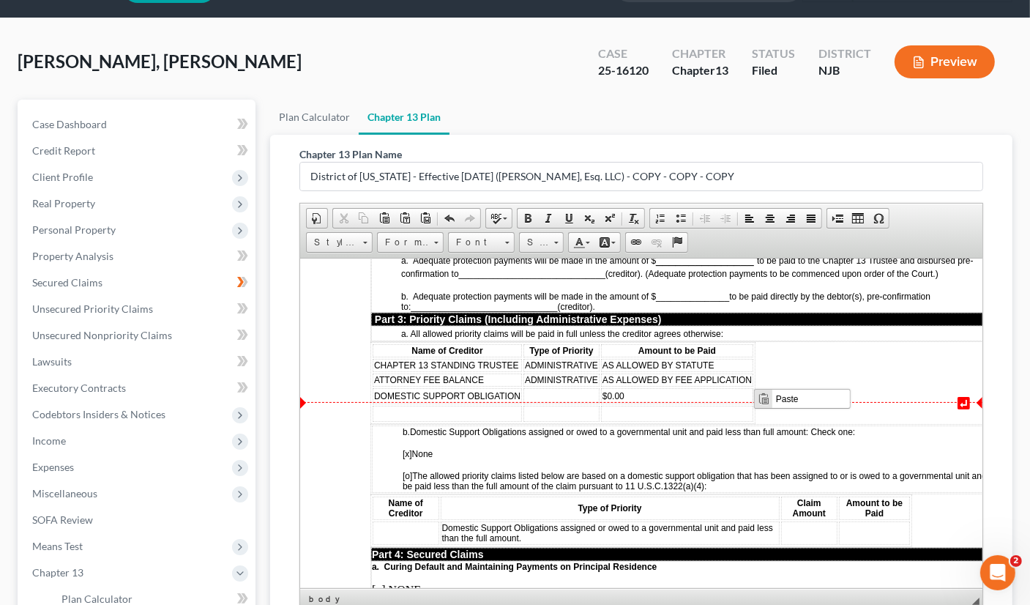
click at [737, 405] on td at bounding box center [677, 413] width 152 height 16
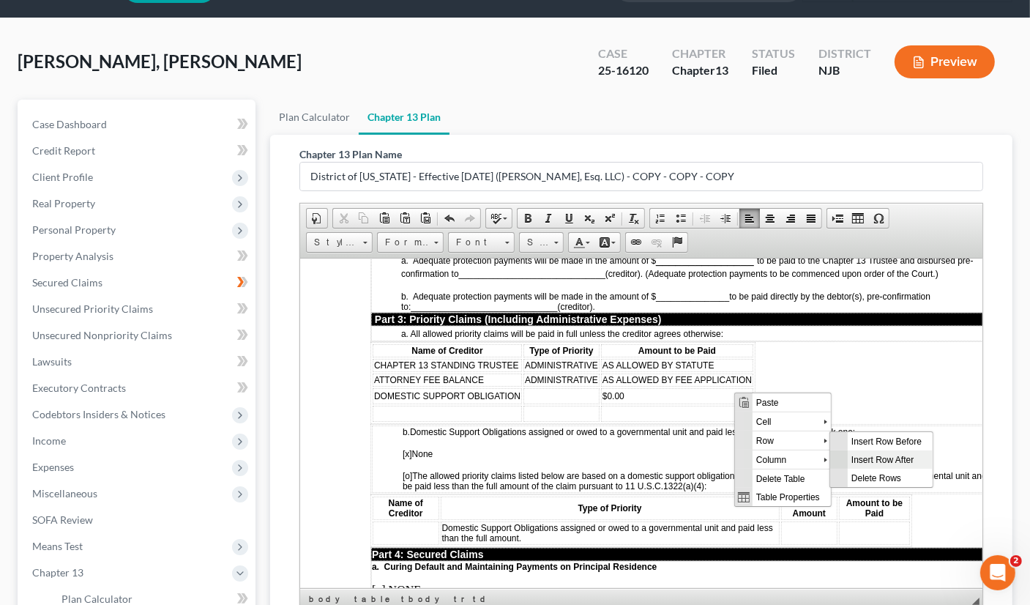
click at [864, 456] on span "Insert Row After" at bounding box center [890, 459] width 85 height 18
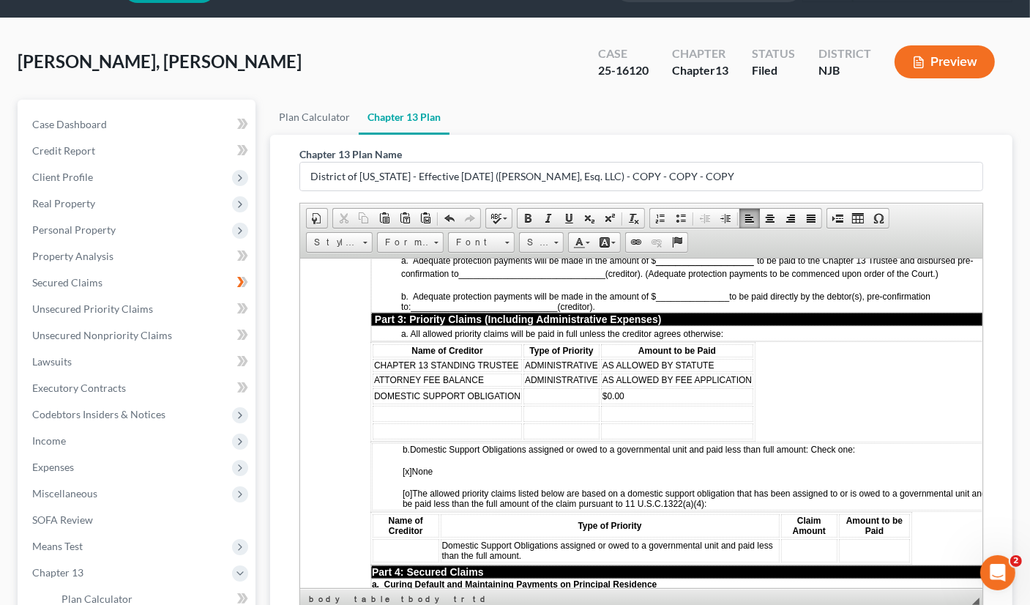
click at [382, 405] on td at bounding box center [446, 413] width 149 height 16
click at [398, 423] on td at bounding box center [446, 431] width 149 height 16
drag, startPoint x: 380, startPoint y: 409, endPoint x: 387, endPoint y: 413, distance: 8.5
click at [380, 423] on td at bounding box center [446, 431] width 149 height 16
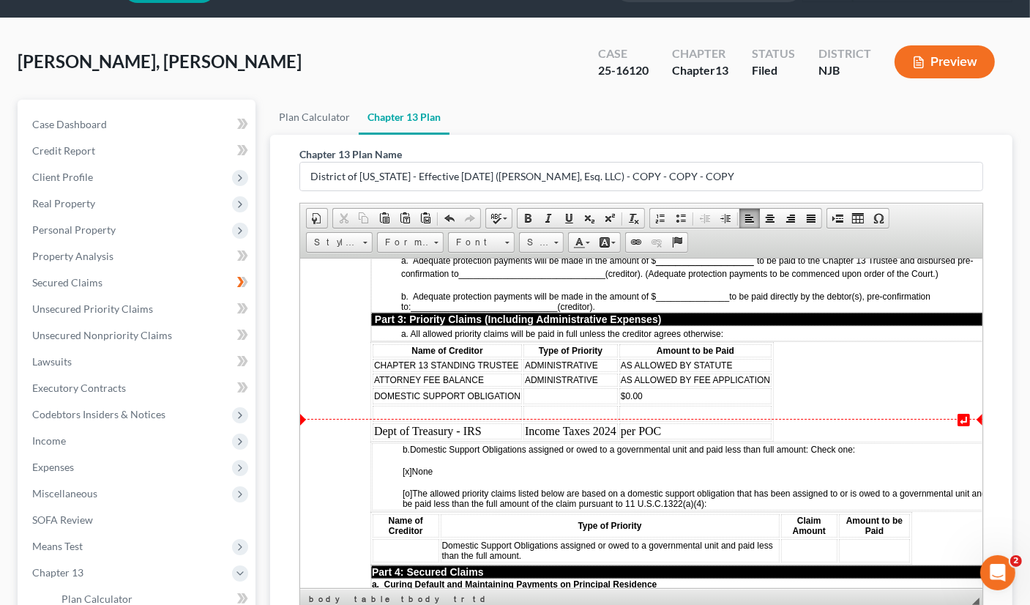
click at [382, 405] on td at bounding box center [446, 413] width 149 height 16
click at [549, 387] on td at bounding box center [570, 395] width 94 height 16
click at [532, 405] on td at bounding box center [570, 413] width 94 height 16
click at [634, 405] on td at bounding box center [695, 413] width 152 height 16
click at [539, 405] on td at bounding box center [570, 413] width 94 height 16
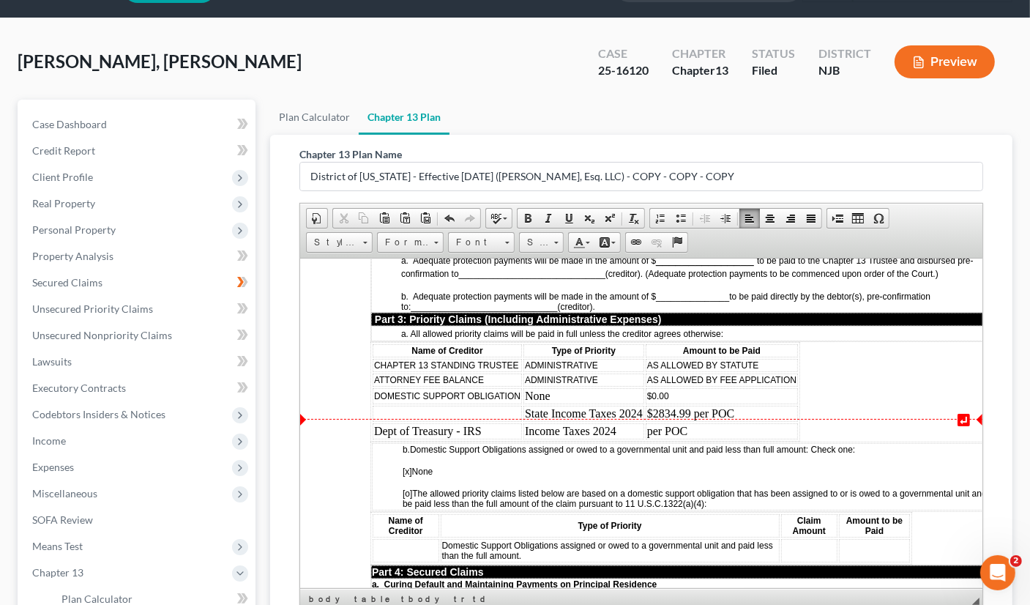
click at [523, 423] on td "Income Taxes 2024" at bounding box center [583, 431] width 121 height 16
click at [387, 405] on td at bounding box center [446, 413] width 149 height 16
click at [382, 405] on td at bounding box center [446, 413] width 149 height 16
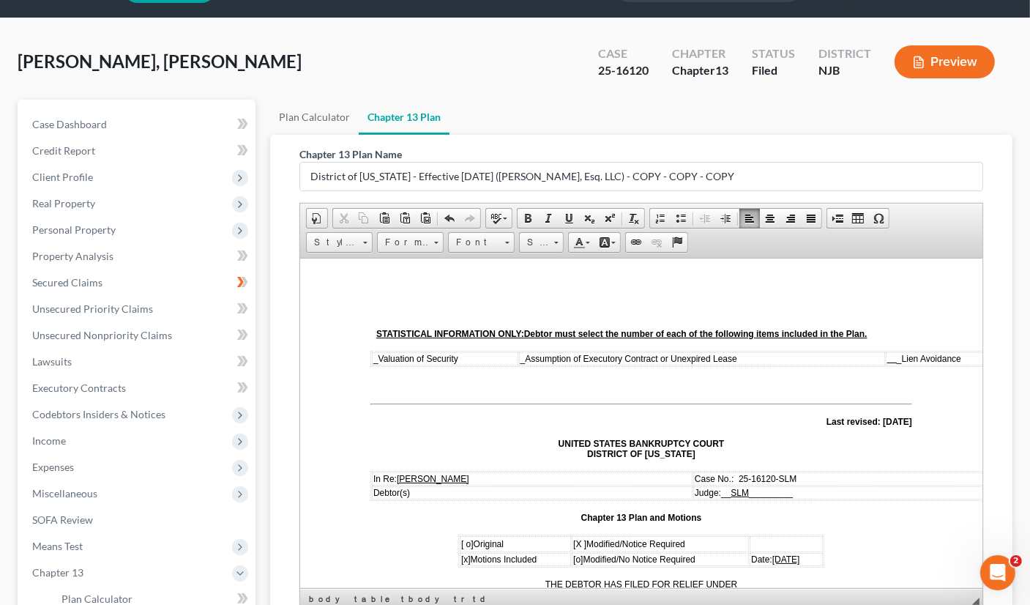
scroll to position [252, 0]
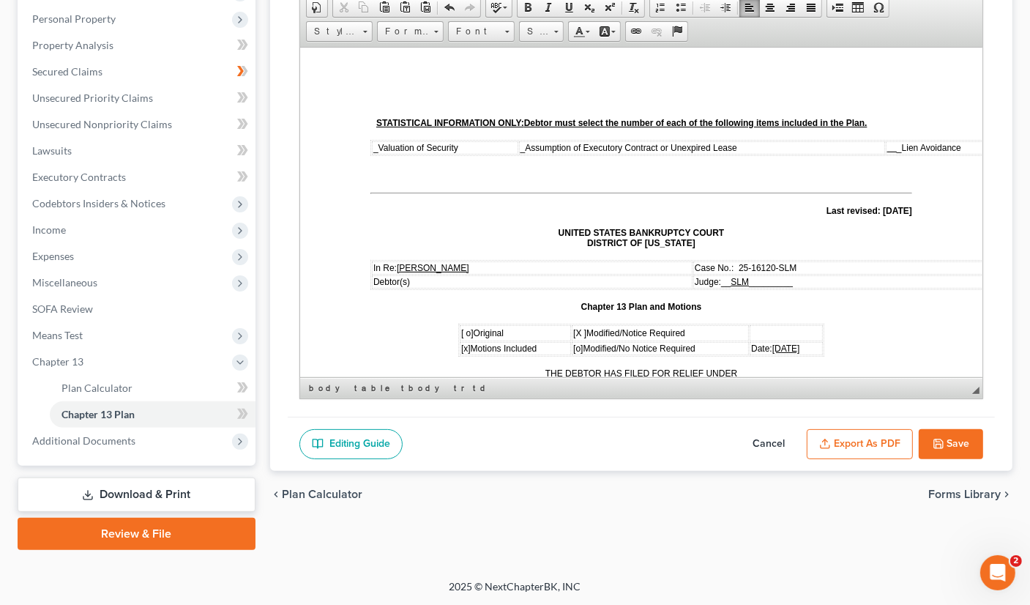
click at [943, 443] on icon "button" at bounding box center [939, 444] width 12 height 12
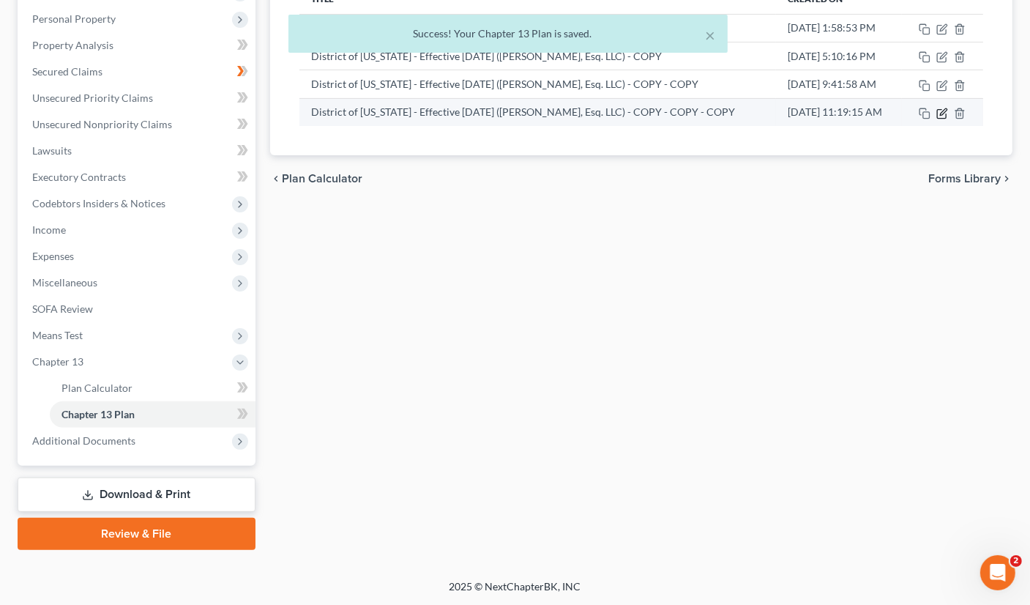
click at [940, 114] on icon "button" at bounding box center [943, 111] width 7 height 7
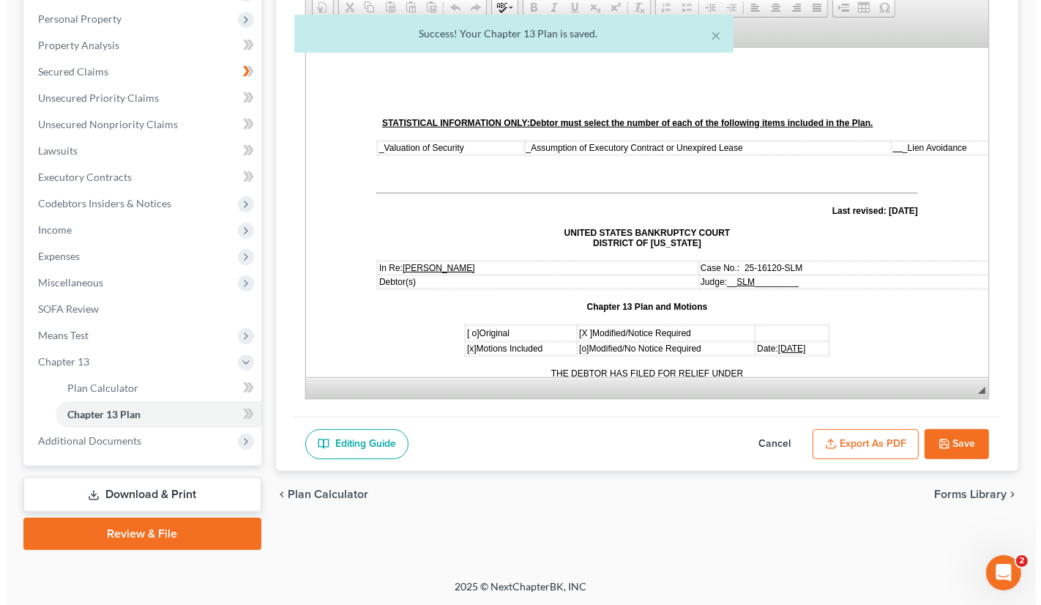
scroll to position [0, 0]
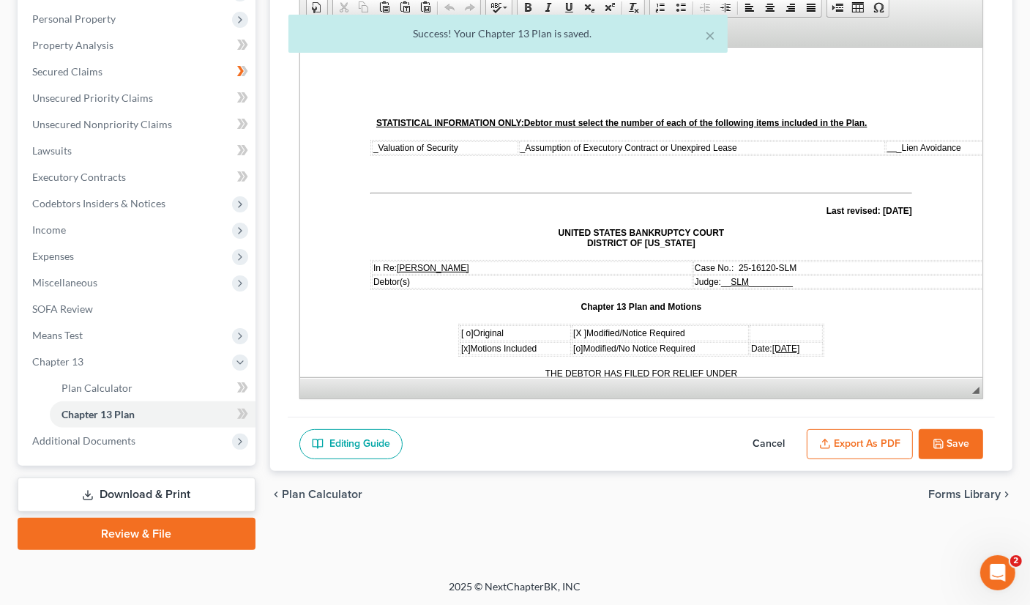
click at [866, 436] on button "Export as PDF" at bounding box center [860, 444] width 106 height 31
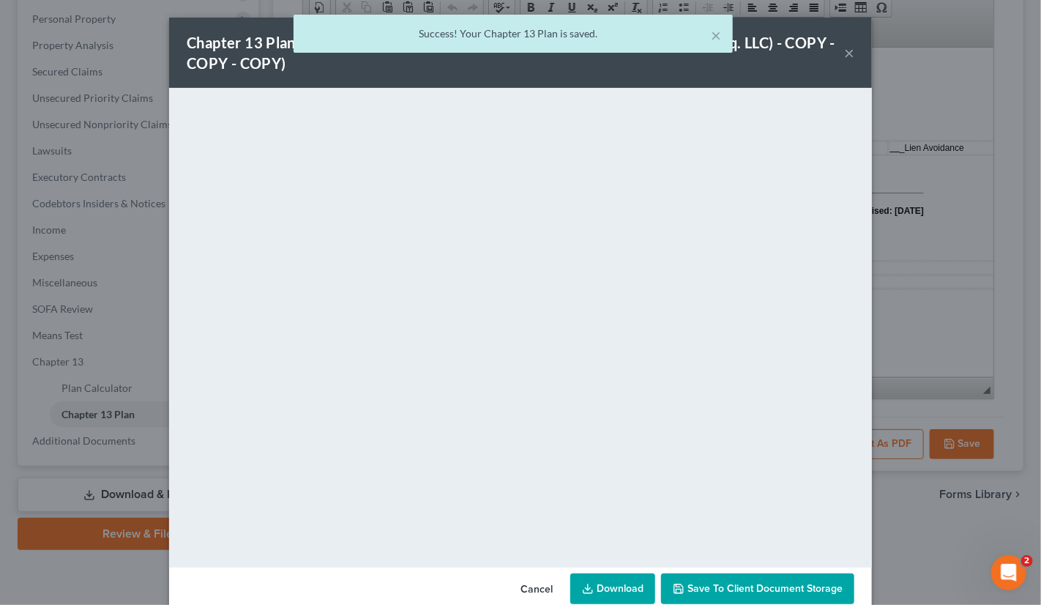
click at [727, 601] on button "Save to Client Document Storage" at bounding box center [757, 588] width 193 height 31
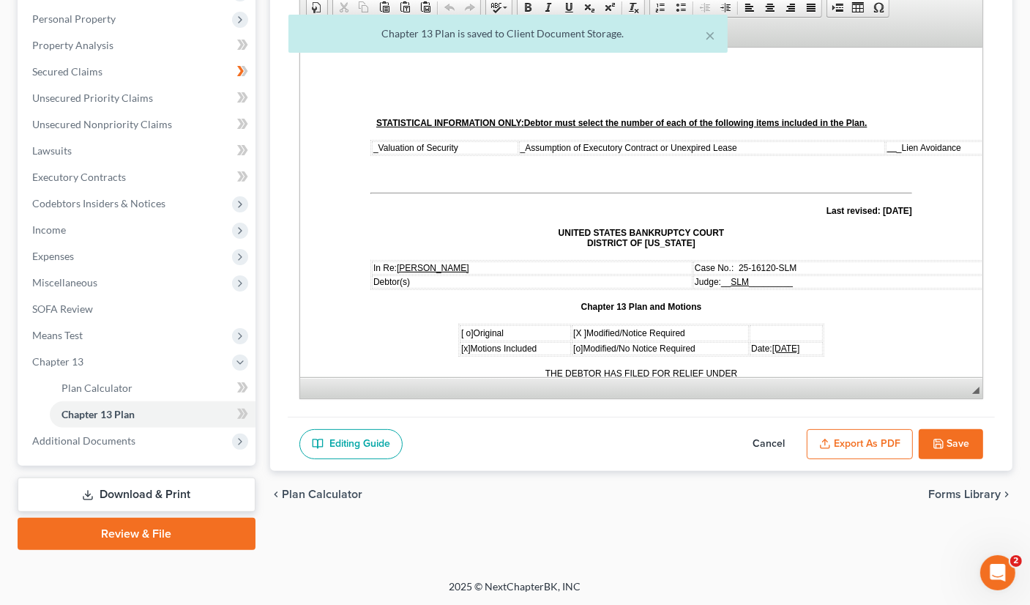
click at [869, 431] on button "Export as PDF" at bounding box center [860, 444] width 106 height 31
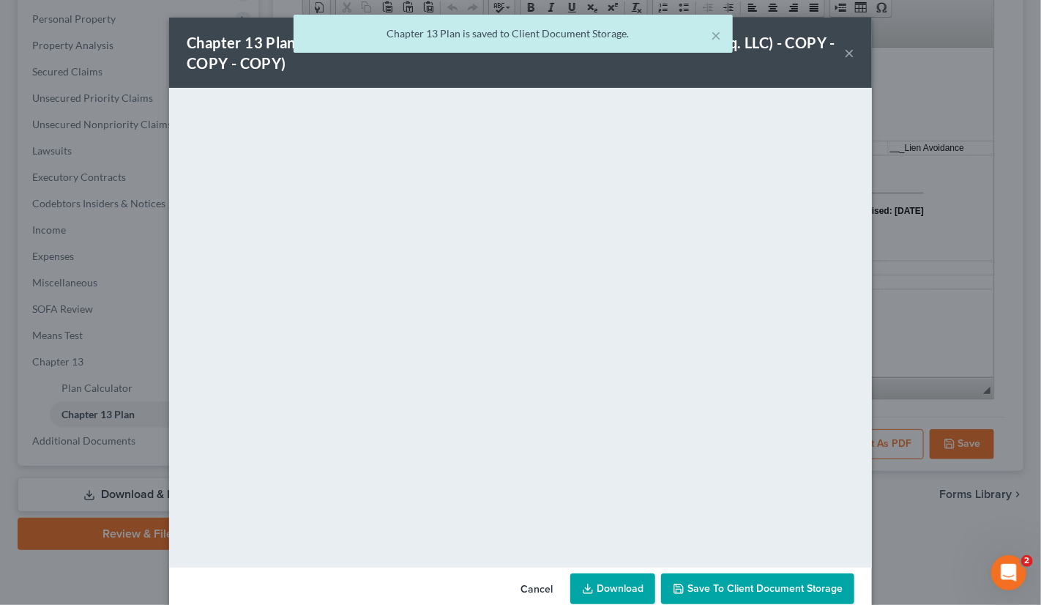
click at [614, 592] on link "Download" at bounding box center [613, 588] width 85 height 31
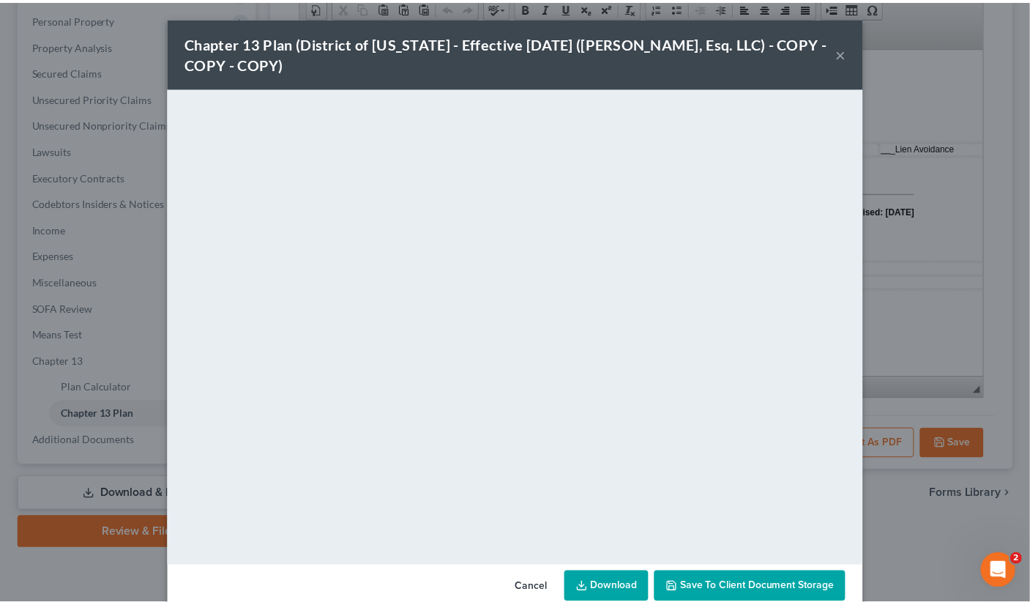
scroll to position [29, 0]
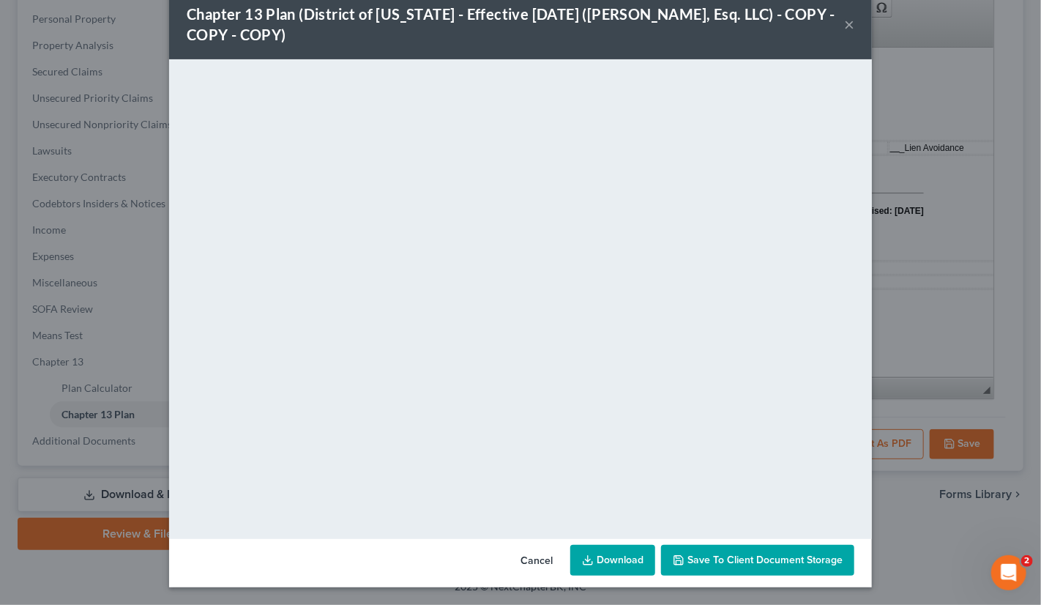
click at [844, 21] on button "×" at bounding box center [849, 24] width 10 height 18
